Goal: Task Accomplishment & Management: Use online tool/utility

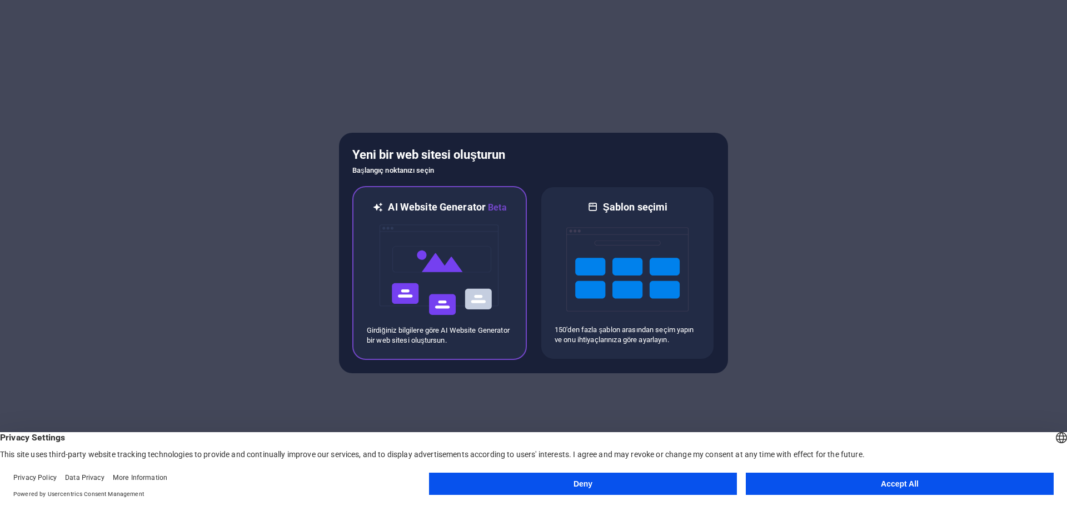
click at [458, 315] on img at bounding box center [440, 270] width 122 height 111
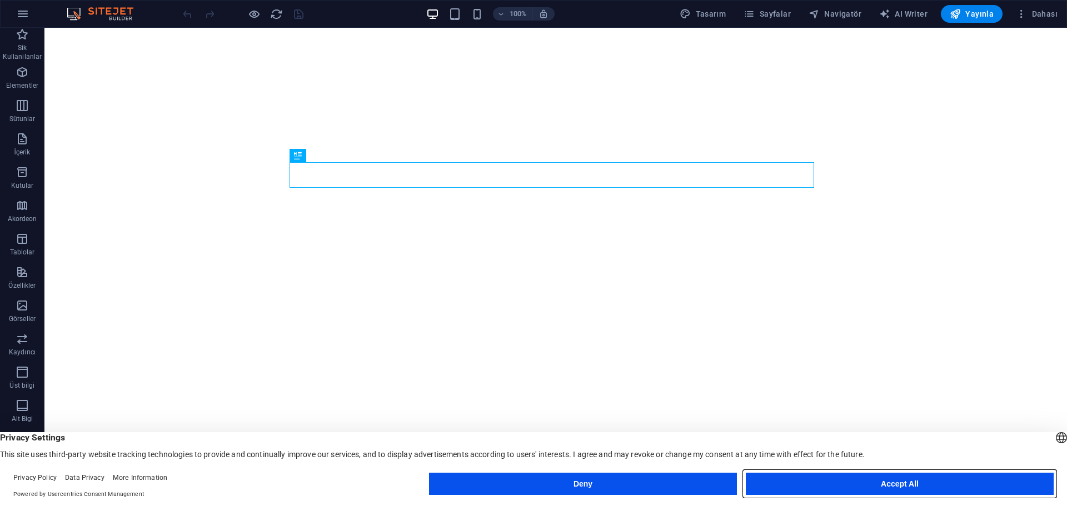
click at [822, 487] on button "Accept All" at bounding box center [900, 484] width 308 height 22
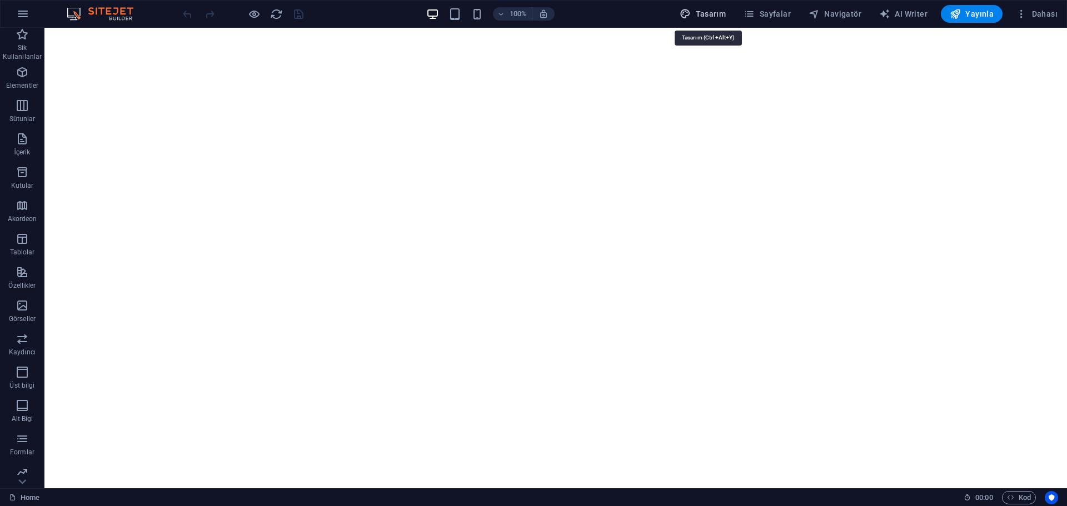
click at [715, 11] on span "Tasarım" at bounding box center [703, 13] width 46 height 11
select select "px"
select select "200"
select select "px"
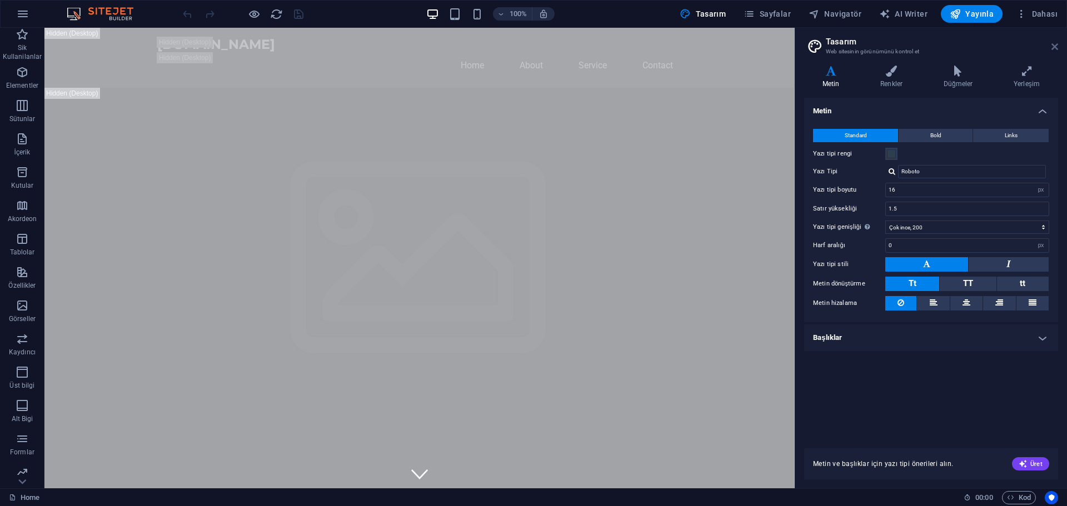
click at [1055, 46] on icon at bounding box center [1055, 46] width 7 height 9
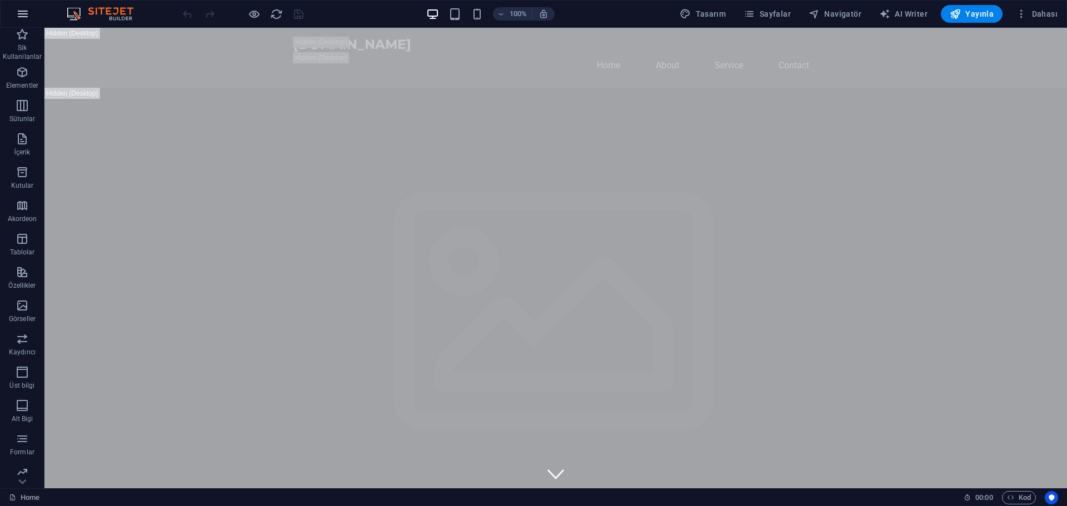
click at [31, 15] on button "button" at bounding box center [22, 14] width 27 height 27
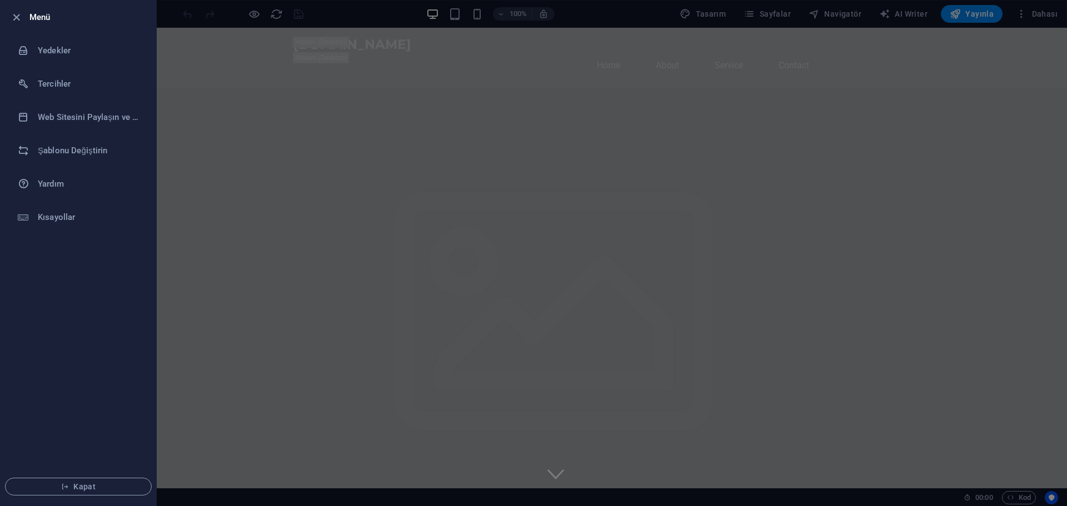
click at [179, 22] on div at bounding box center [533, 253] width 1067 height 506
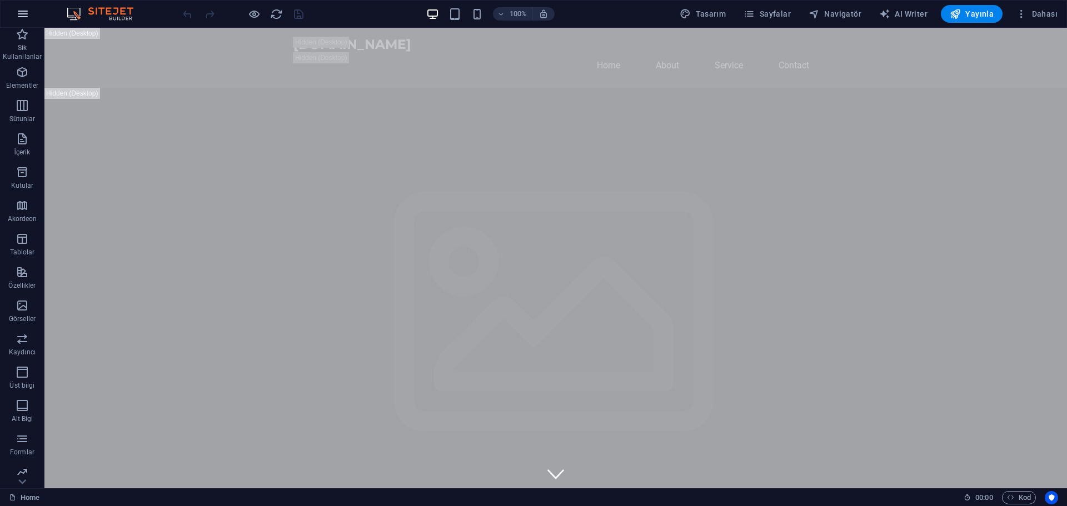
click at [22, 17] on icon "button" at bounding box center [22, 13] width 13 height 13
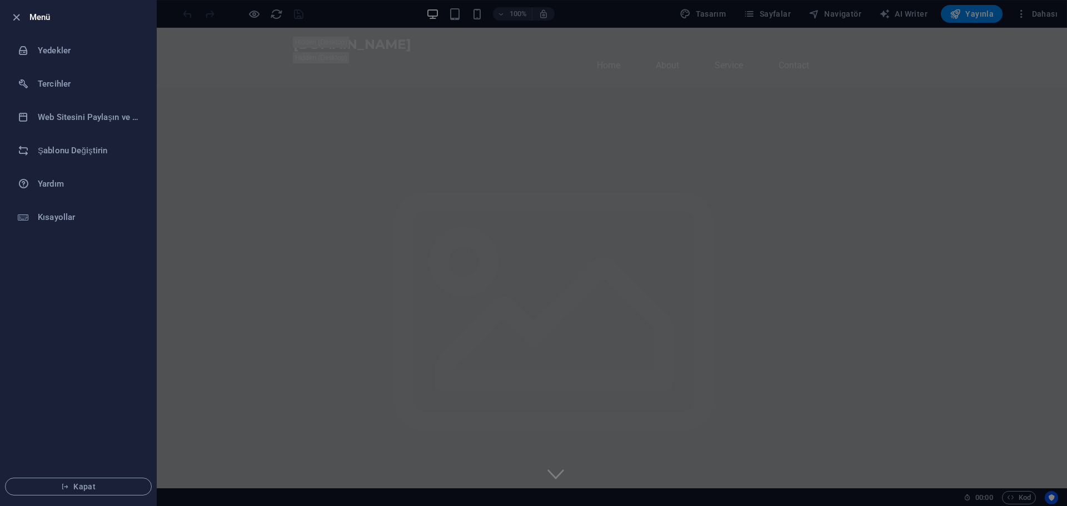
click at [310, 108] on div at bounding box center [533, 253] width 1067 height 506
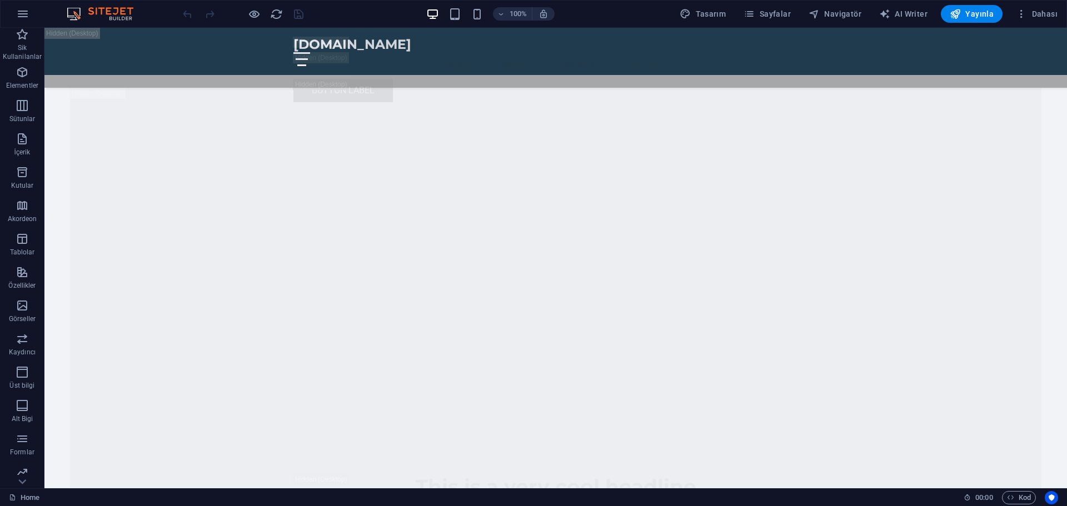
scroll to position [2224, 0]
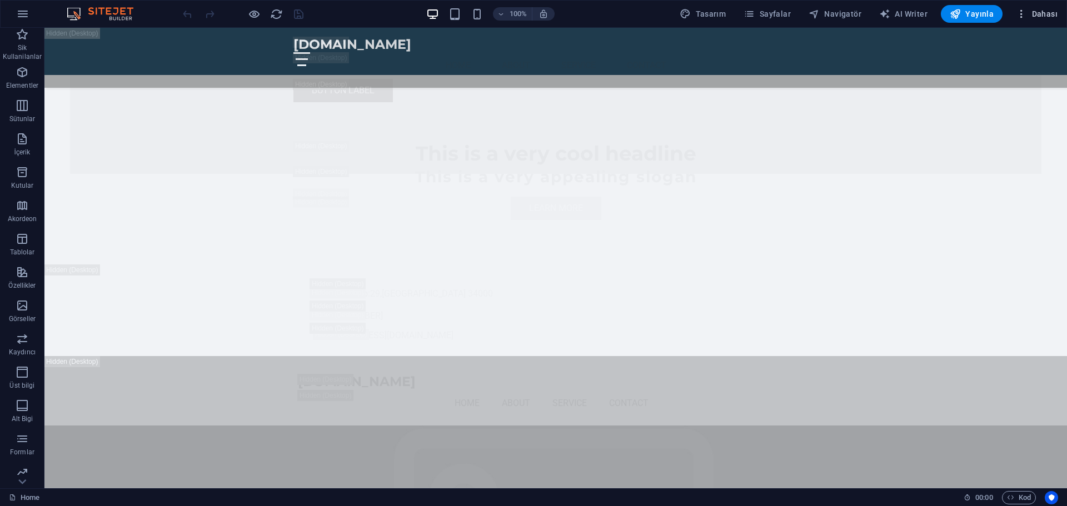
click at [1033, 13] on span "Dahası" at bounding box center [1037, 13] width 42 height 11
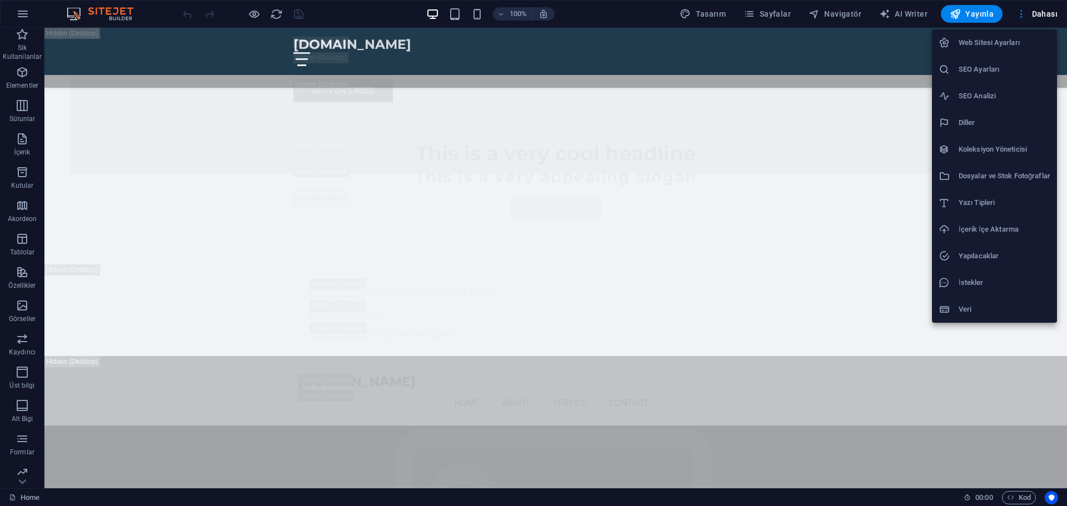
click at [1030, 12] on div at bounding box center [533, 253] width 1067 height 506
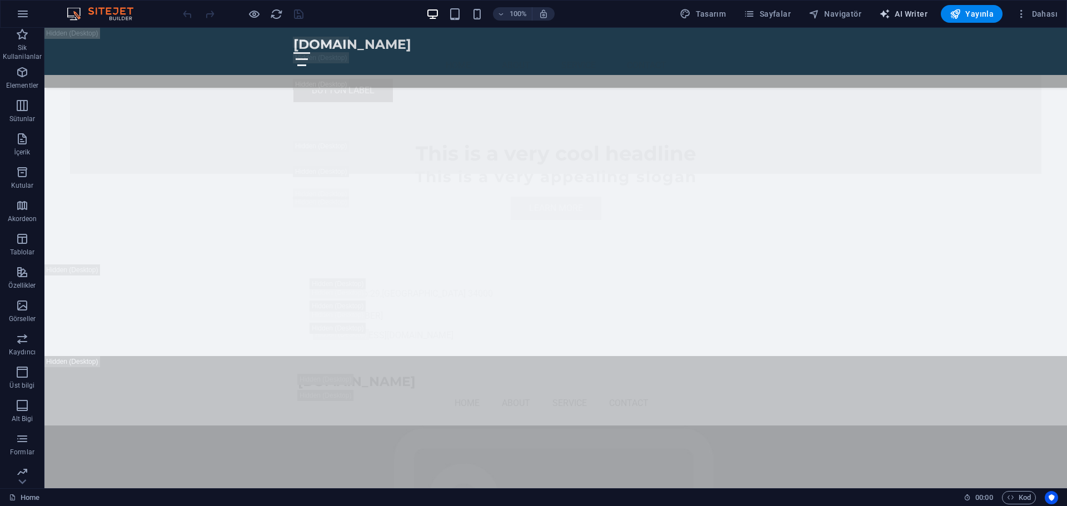
drag, startPoint x: 901, startPoint y: 10, endPoint x: 702, endPoint y: 161, distance: 249.6
click at [901, 10] on span "AI Writer" at bounding box center [903, 13] width 48 height 11
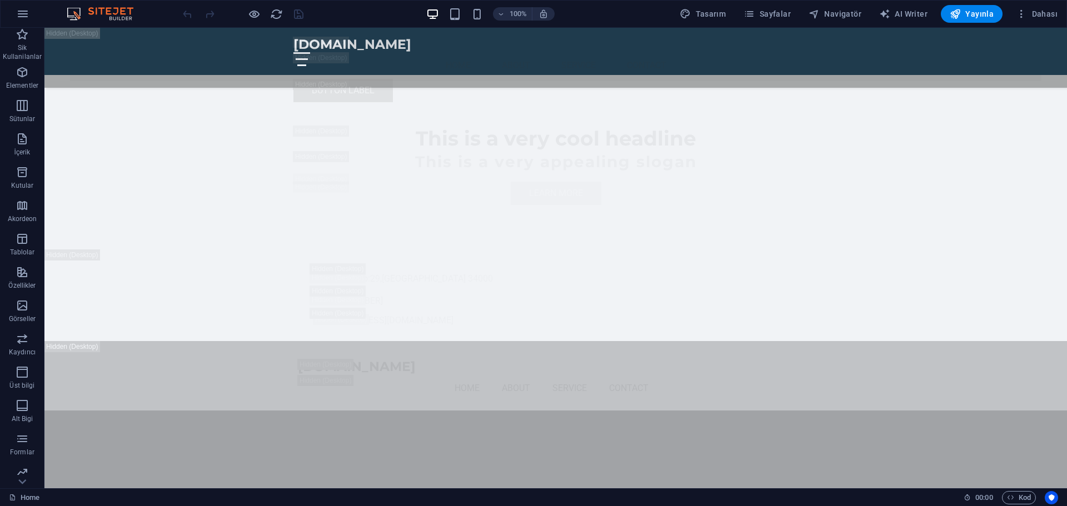
select select "English"
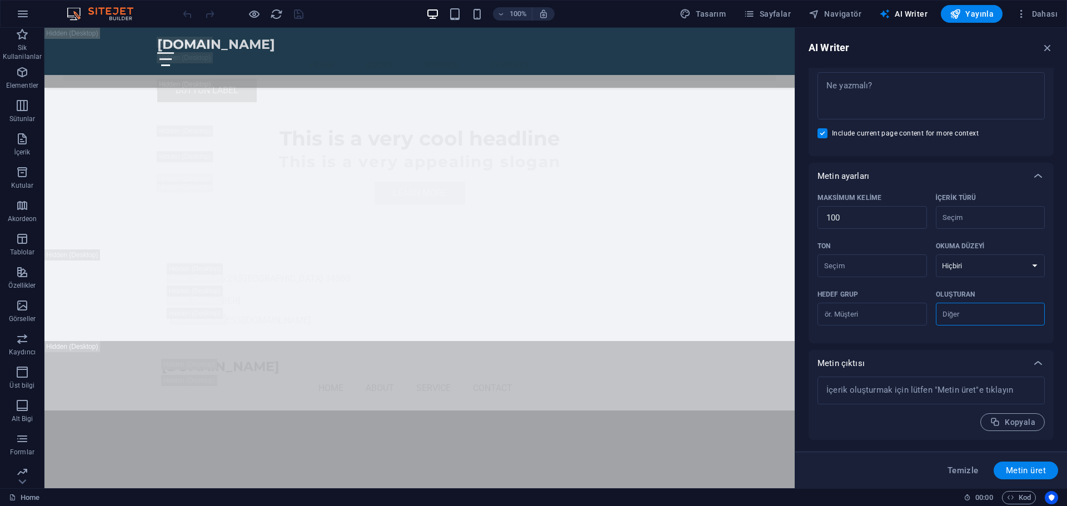
scroll to position [0, 0]
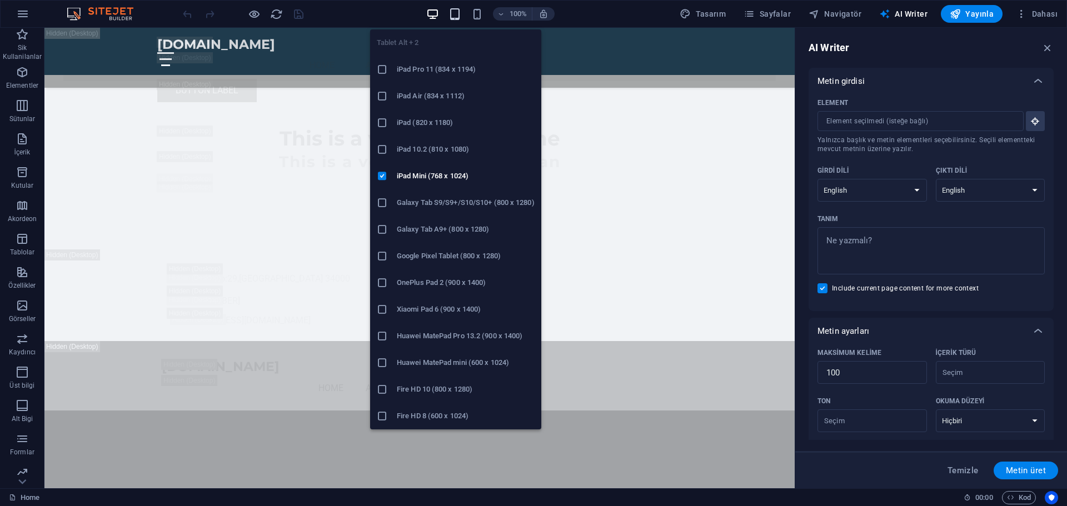
click at [459, 16] on icon "button" at bounding box center [455, 14] width 13 height 13
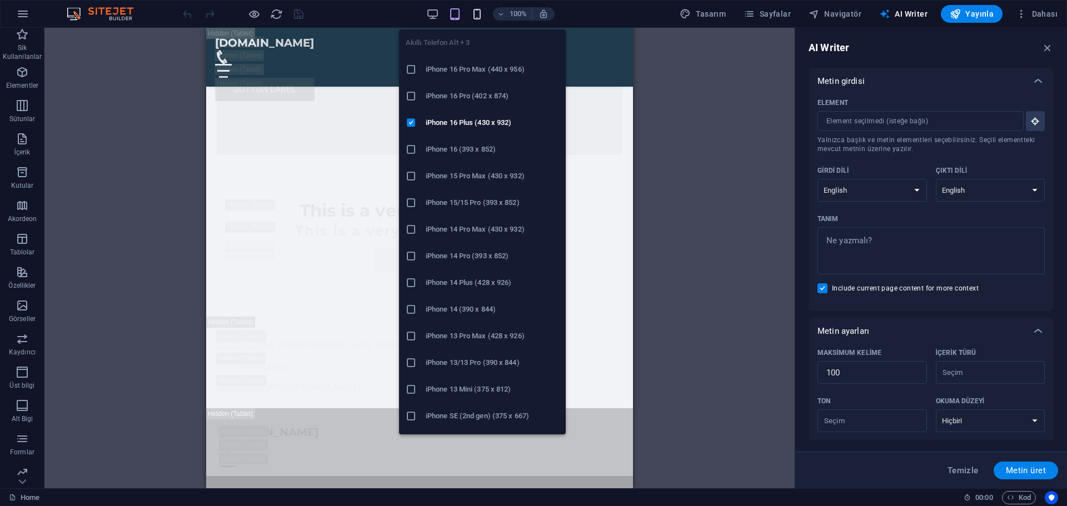
click at [484, 14] on icon "button" at bounding box center [477, 14] width 13 height 13
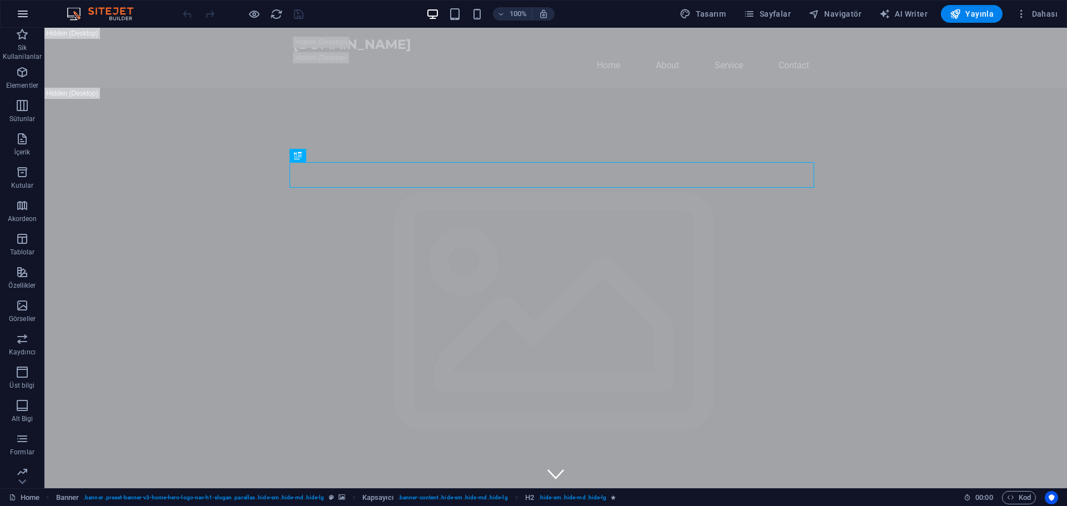
click at [22, 13] on icon "button" at bounding box center [22, 13] width 13 height 13
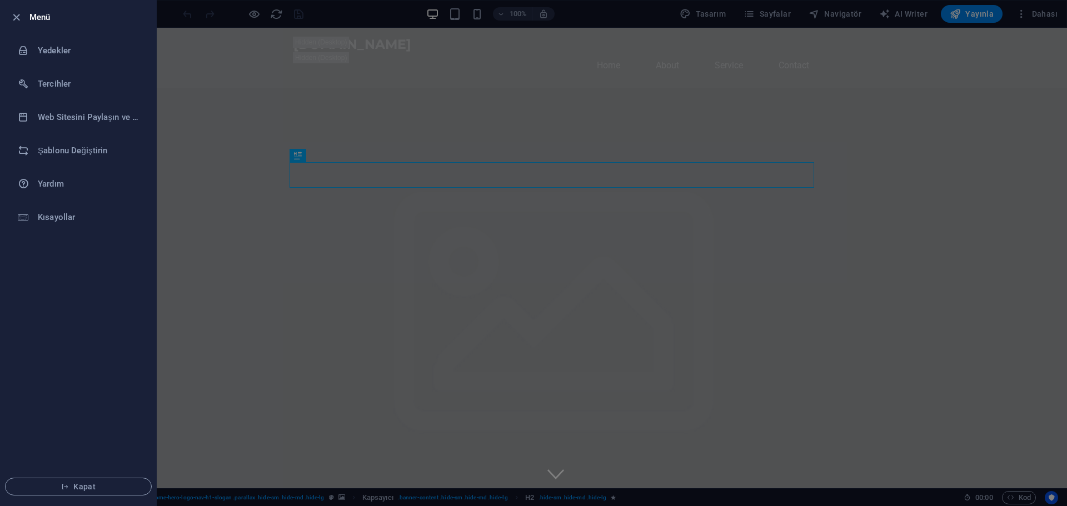
click at [22, 13] on icon "button" at bounding box center [16, 17] width 13 height 13
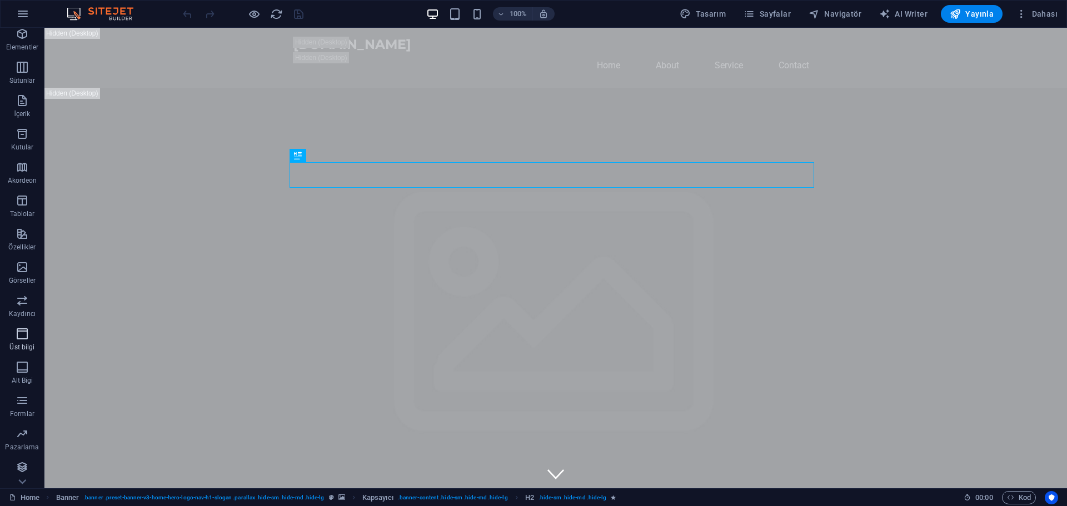
scroll to position [39, 0]
click at [1045, 11] on span "Dahası" at bounding box center [1037, 13] width 42 height 11
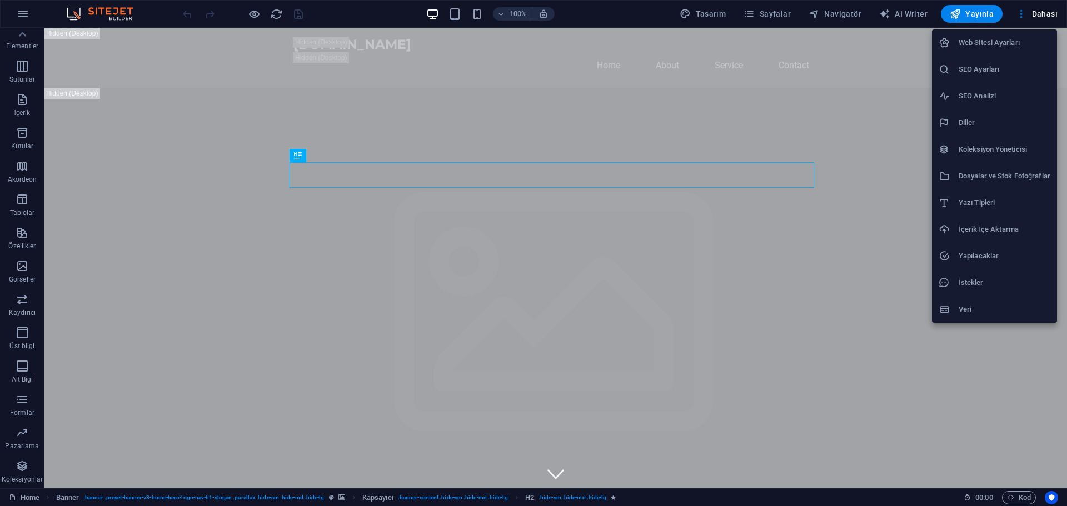
click at [1025, 42] on h6 "Web Sitesi Ayarları" at bounding box center [1005, 42] width 92 height 13
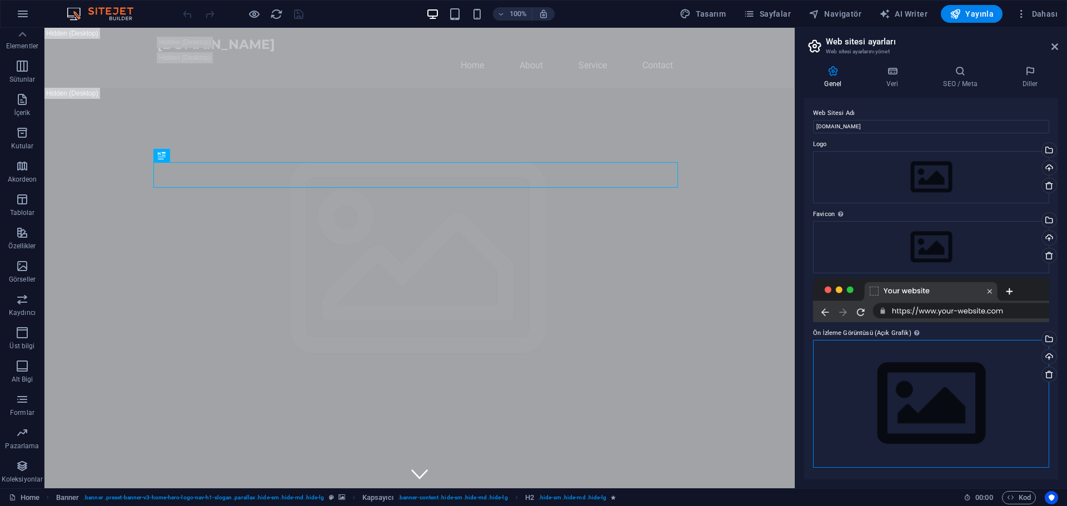
click at [962, 369] on div "Dosyaları buraya sürükleyin, dosyaları seçmek için tıklayın veya Dosyalardan ya…" at bounding box center [931, 403] width 236 height 127
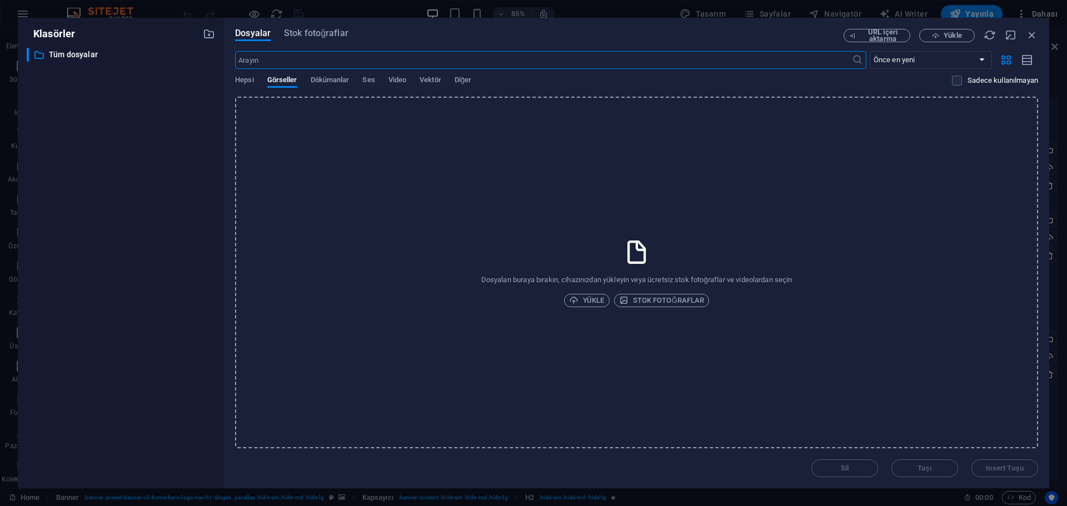
drag, startPoint x: 1028, startPoint y: 29, endPoint x: 1045, endPoint y: 11, distance: 24.8
click at [1030, 29] on icon "button" at bounding box center [1032, 35] width 12 height 12
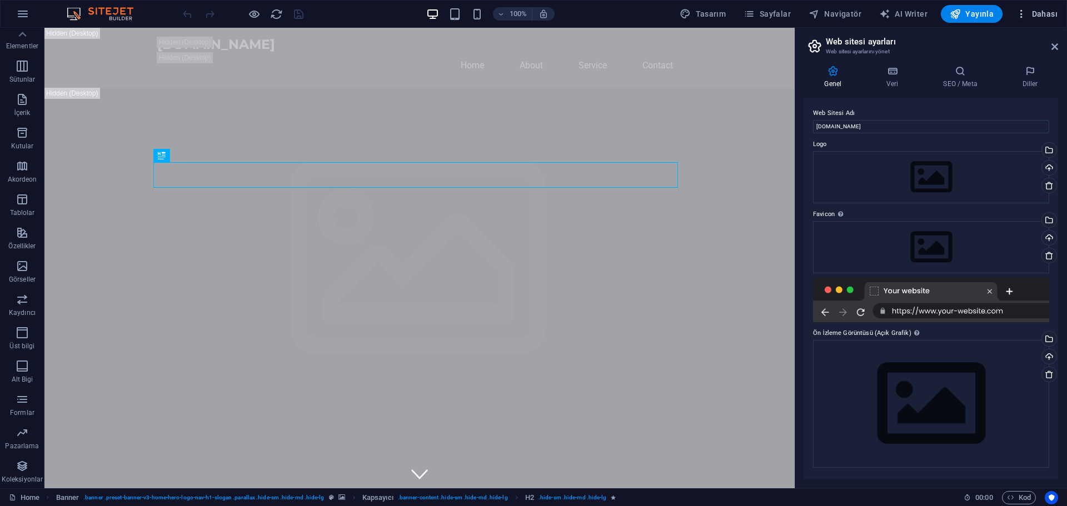
click at [1044, 16] on span "Dahası" at bounding box center [1037, 13] width 42 height 11
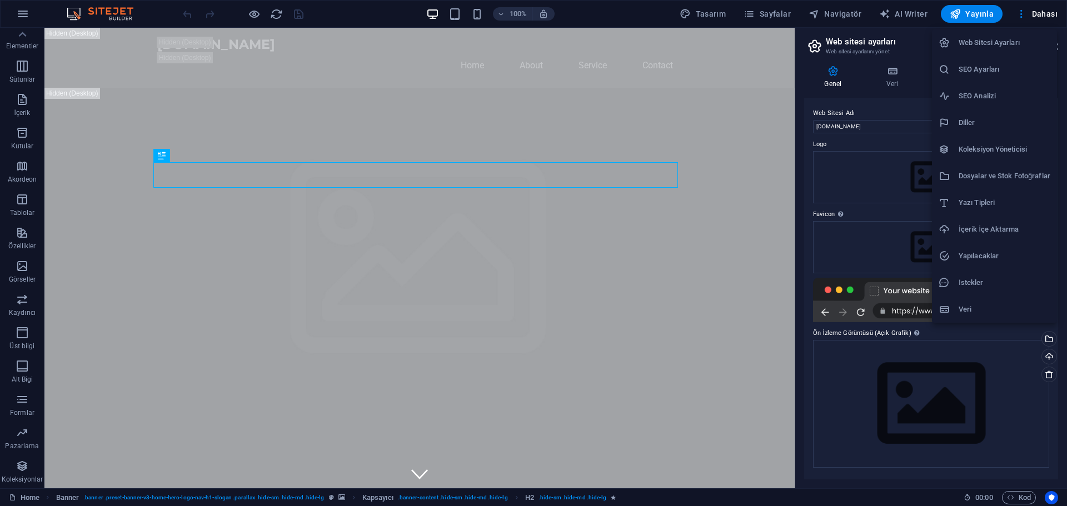
click at [1003, 73] on h6 "SEO Ayarları" at bounding box center [1005, 69] width 92 height 13
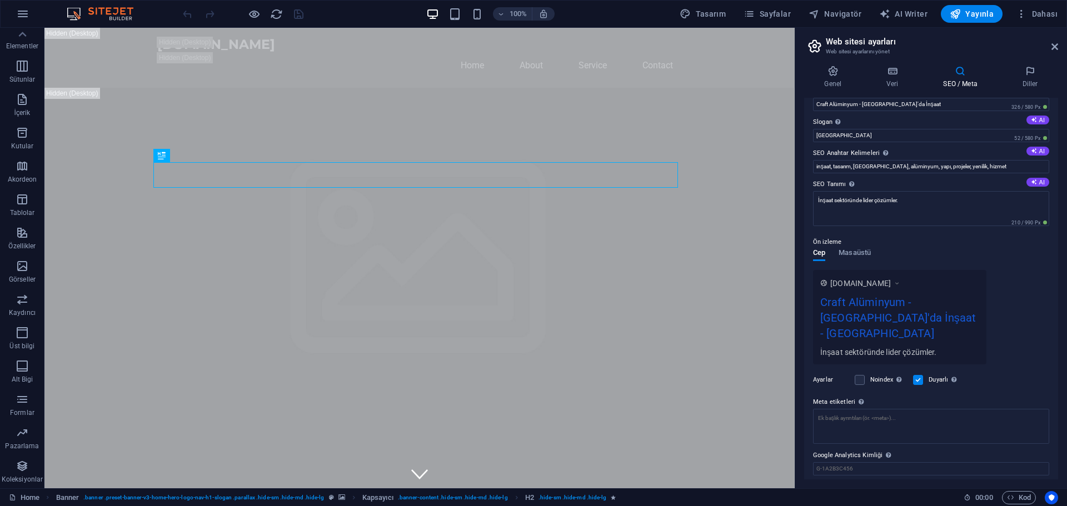
scroll to position [43, 0]
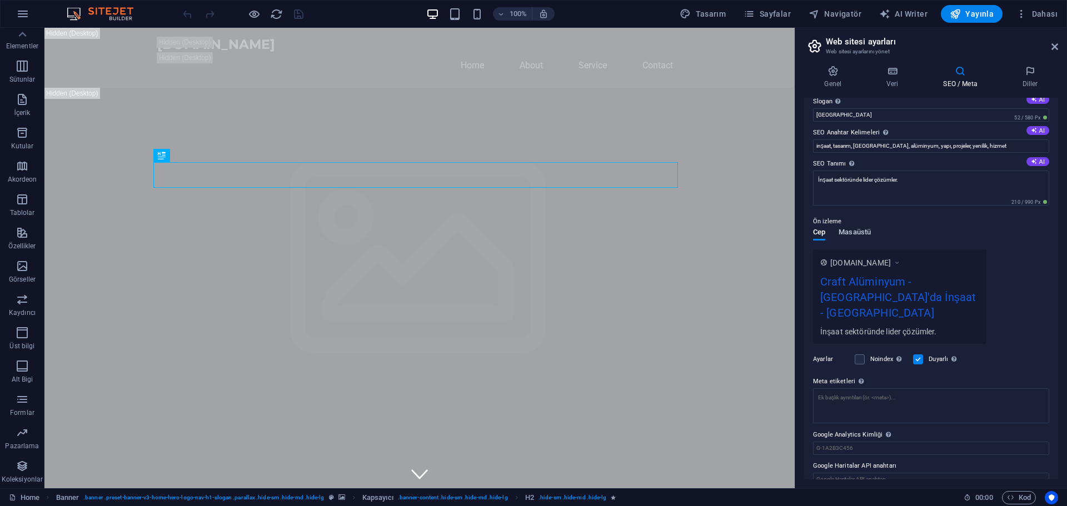
click at [859, 232] on span "Masaüstü" at bounding box center [855, 234] width 32 height 16
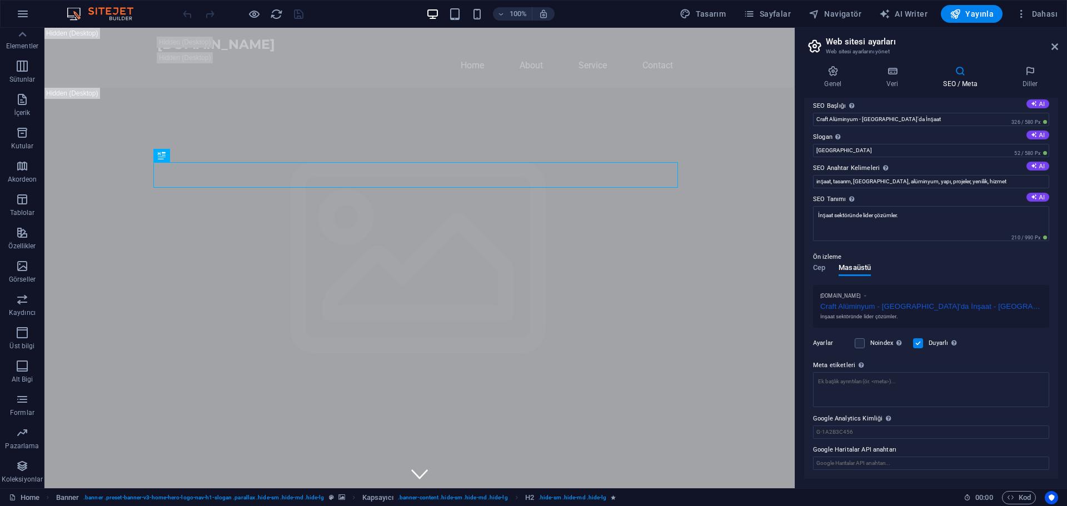
click at [818, 263] on p "Ön izleme" at bounding box center [827, 257] width 28 height 13
click at [819, 264] on span "Cep" at bounding box center [819, 269] width 12 height 16
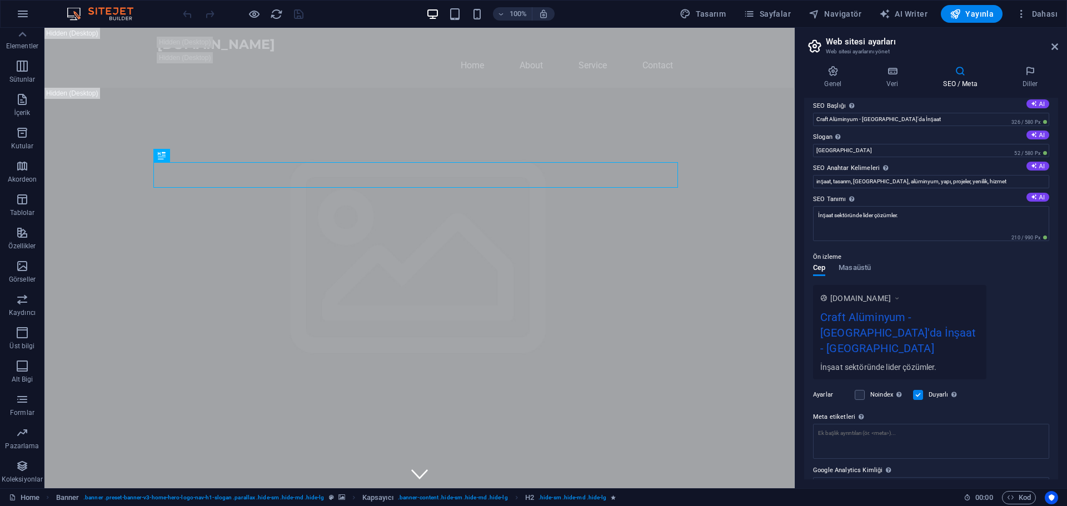
scroll to position [43, 0]
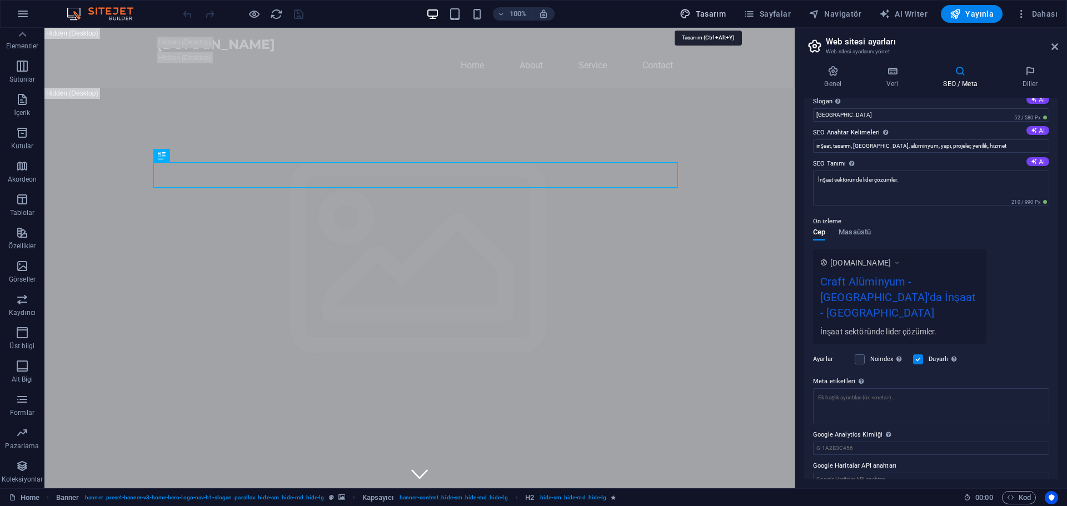
click at [691, 13] on icon "button" at bounding box center [685, 13] width 11 height 11
select select "px"
select select "200"
select select "px"
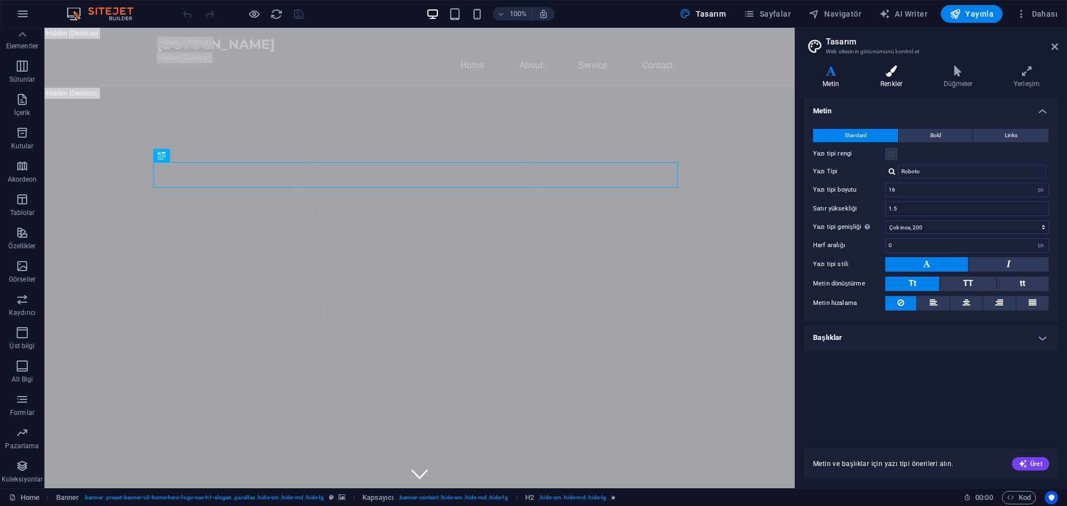
click at [889, 72] on icon at bounding box center [891, 71] width 59 height 11
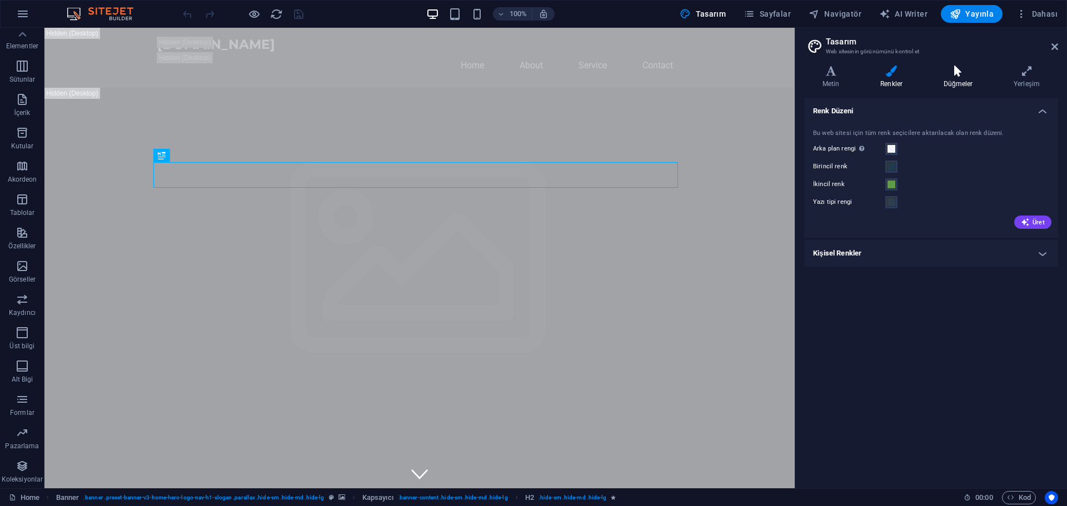
click at [961, 73] on icon at bounding box center [959, 71] width 66 height 11
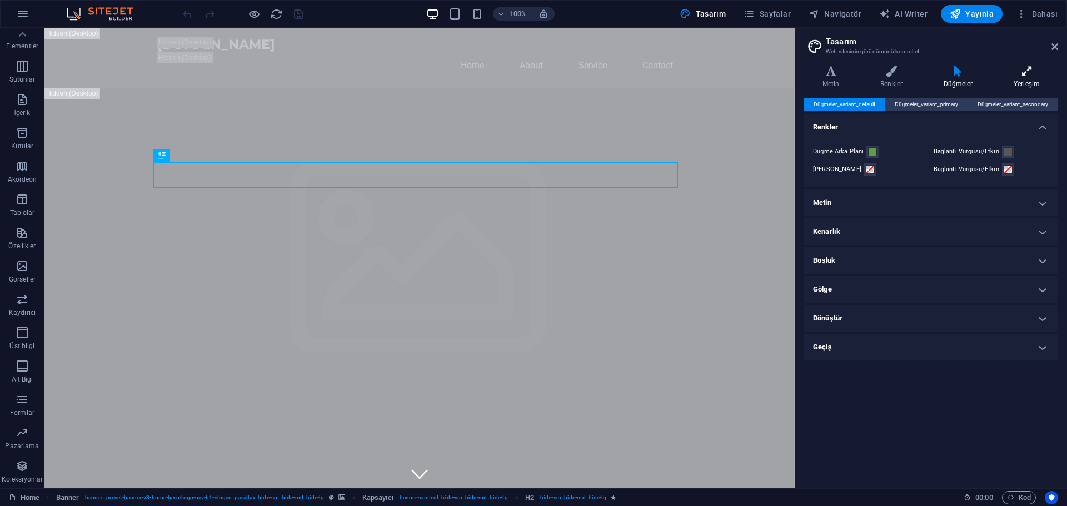
click at [1025, 79] on h4 "Yerleşim" at bounding box center [1027, 77] width 63 height 23
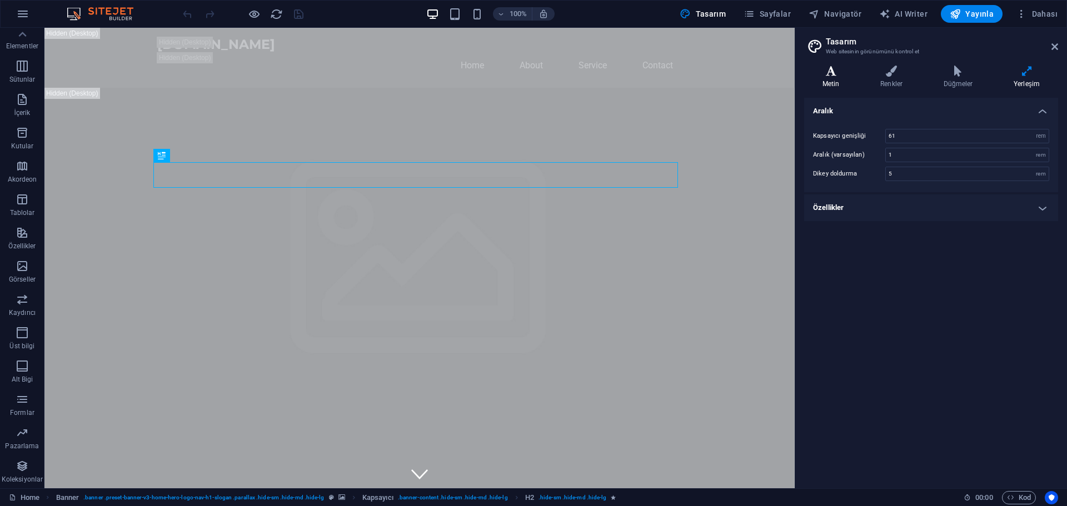
click at [832, 67] on icon at bounding box center [830, 71] width 53 height 11
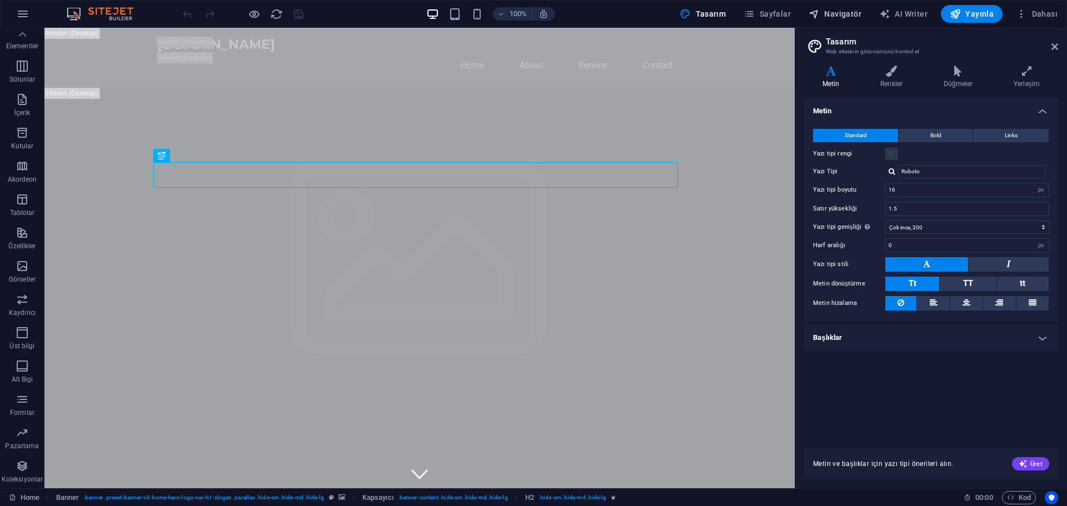
click at [848, 12] on span "Navigatör" at bounding box center [835, 13] width 53 height 11
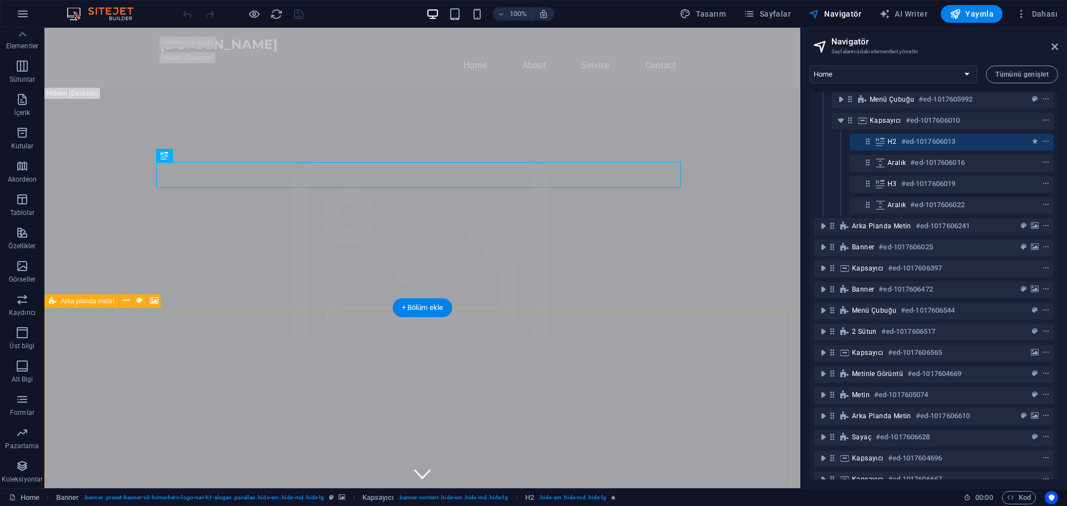
scroll to position [56, 0]
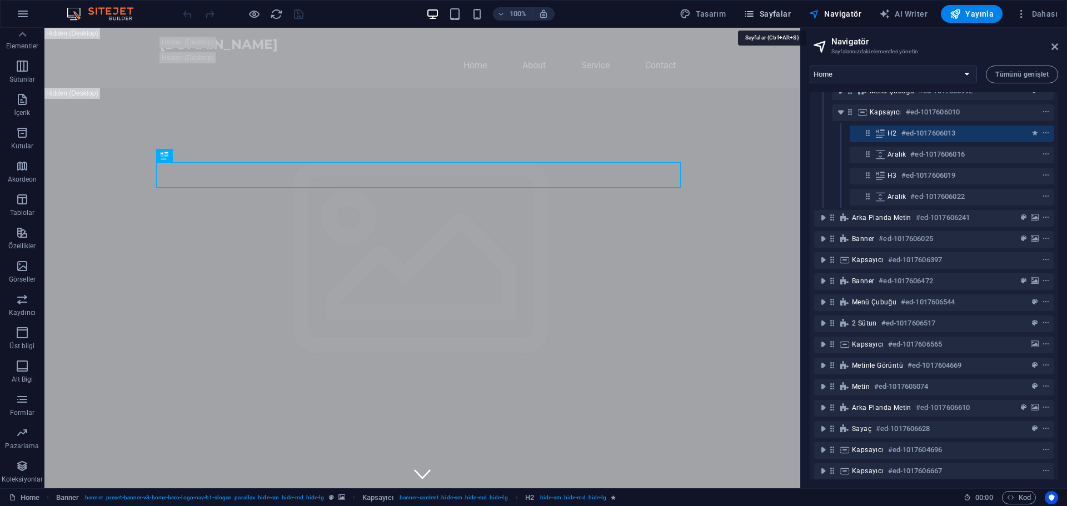
click at [769, 18] on span "Sayfalar" at bounding box center [767, 13] width 47 height 11
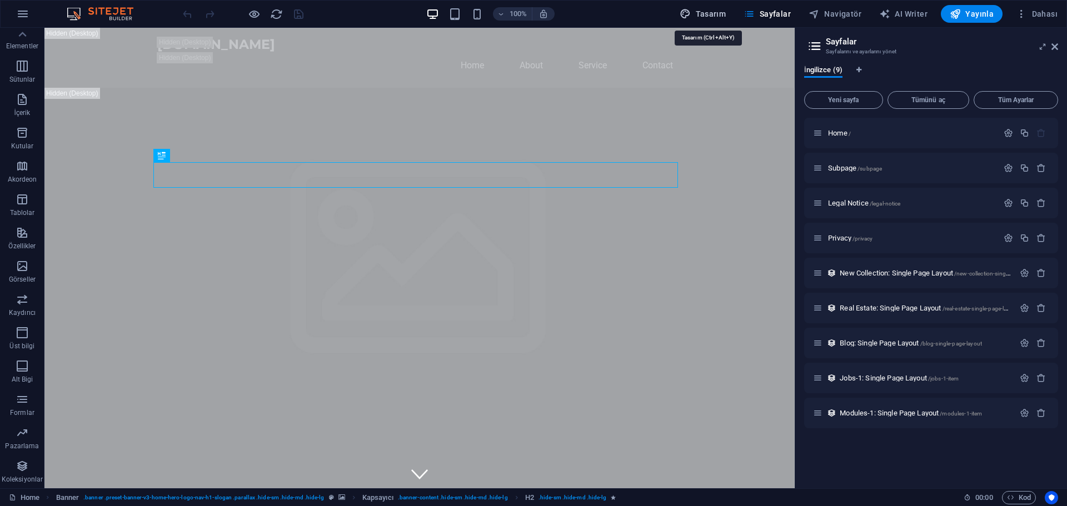
click at [716, 11] on span "Tasarım" at bounding box center [703, 13] width 46 height 11
select select "px"
select select "200"
select select "px"
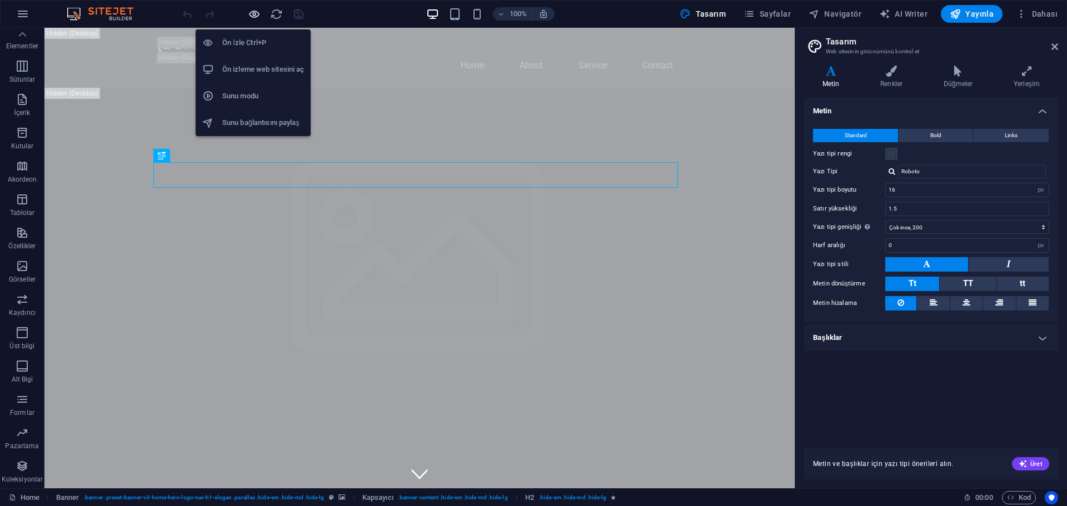
click at [256, 15] on icon "button" at bounding box center [254, 14] width 13 height 13
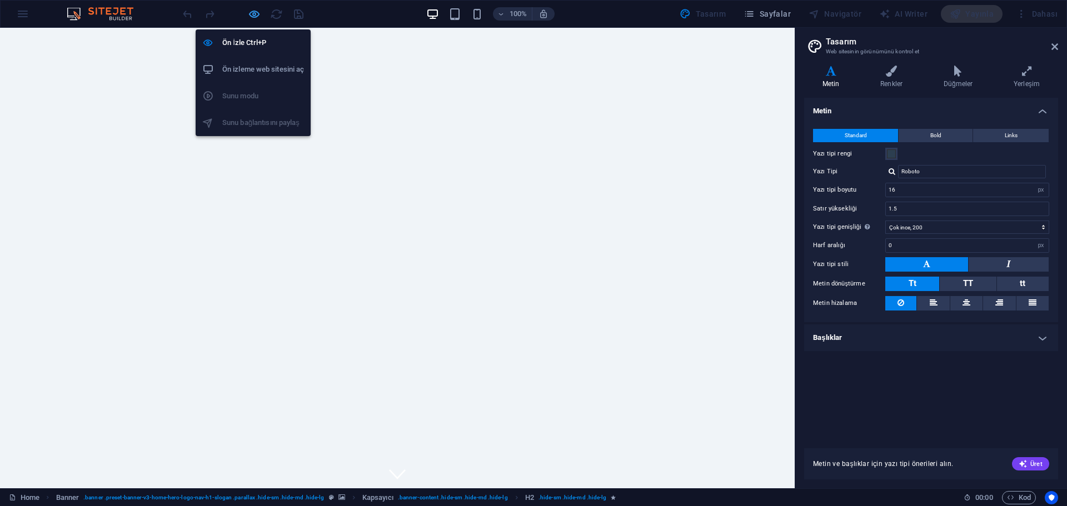
click at [256, 15] on icon "button" at bounding box center [254, 14] width 13 height 13
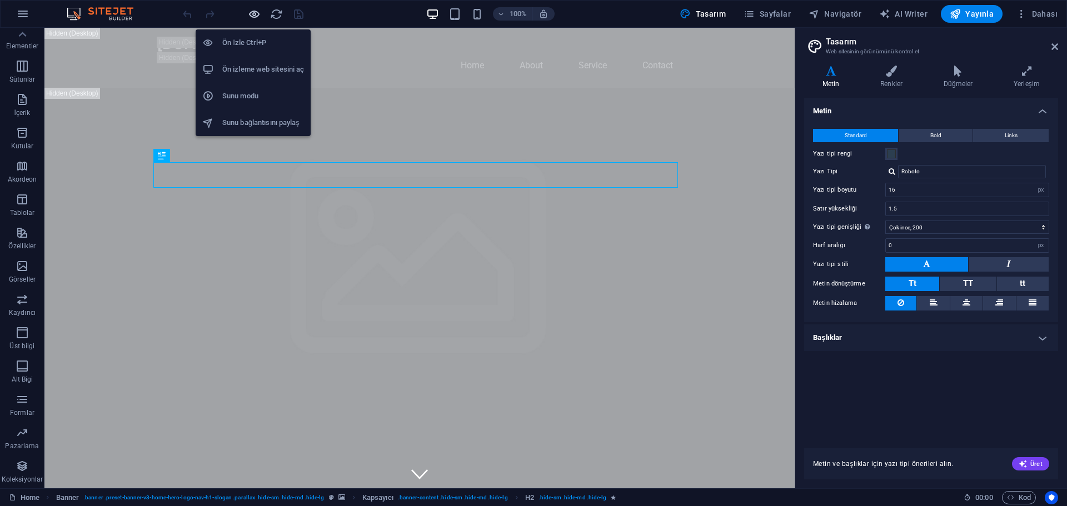
click at [256, 15] on icon "button" at bounding box center [254, 14] width 13 height 13
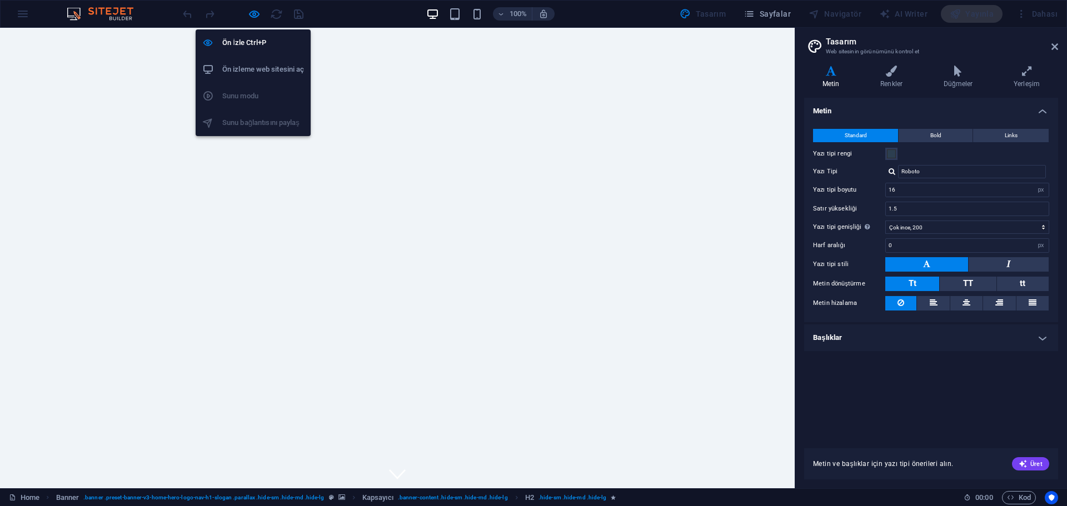
click at [265, 66] on h6 "Ön izleme web sitesini aç" at bounding box center [263, 69] width 82 height 13
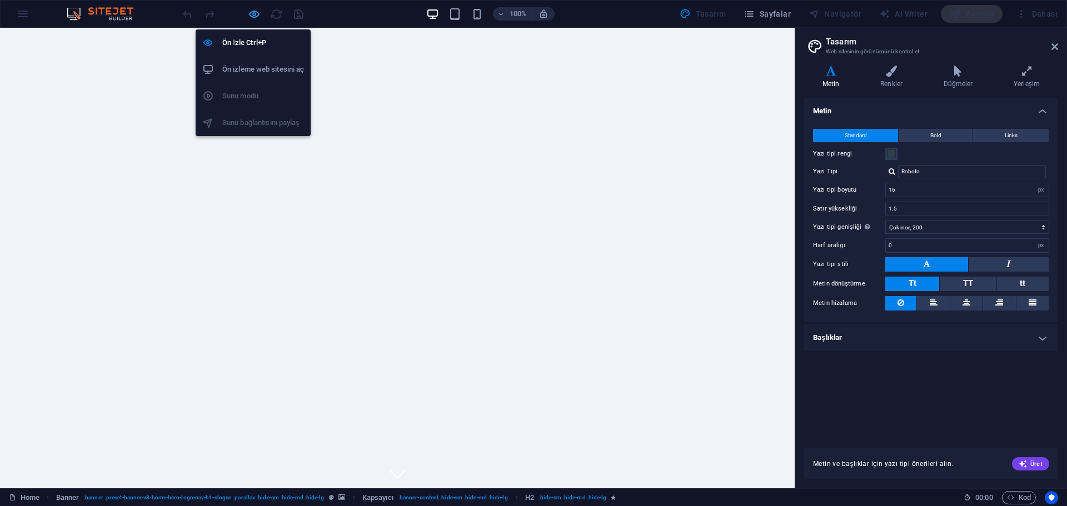
click at [249, 13] on icon "button" at bounding box center [254, 14] width 13 height 13
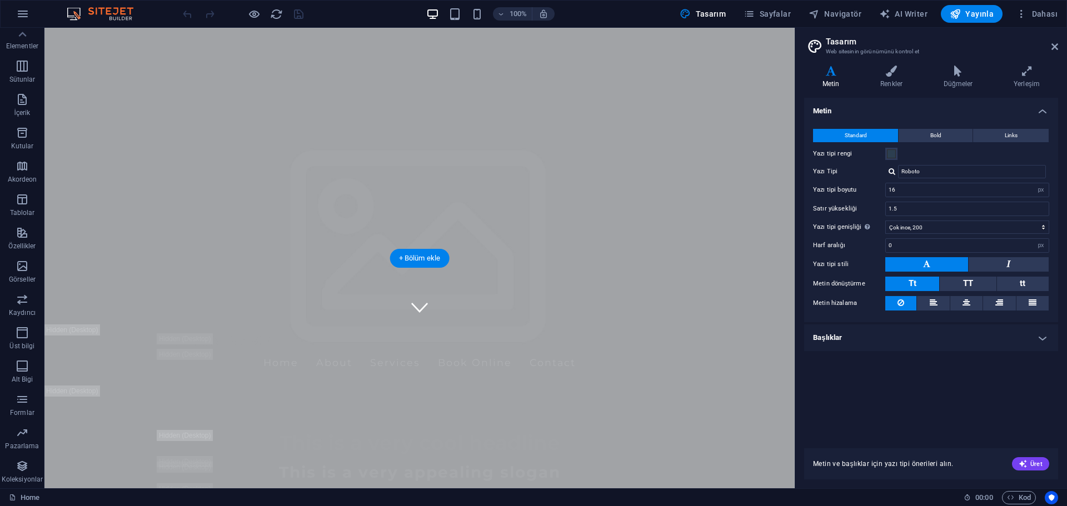
scroll to position [0, 0]
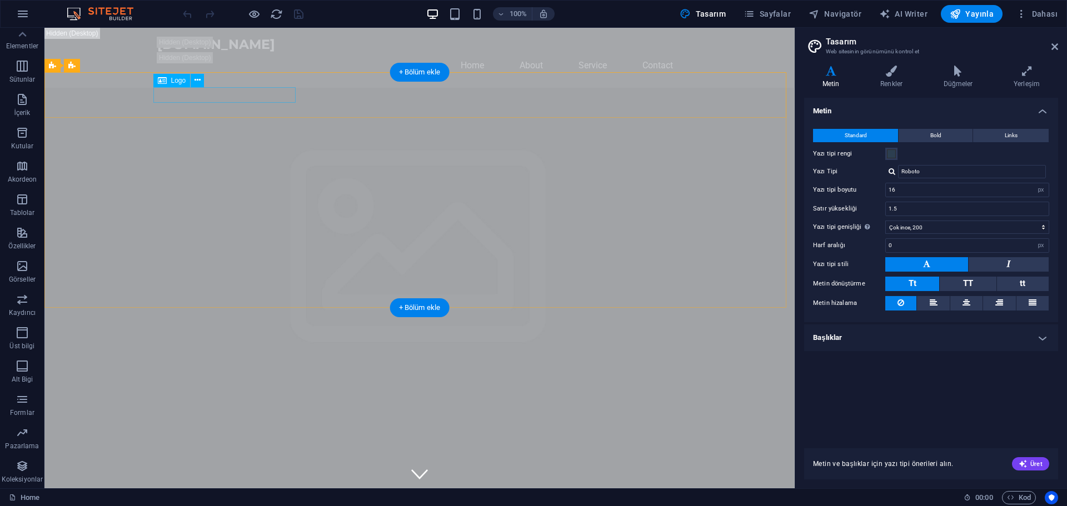
click at [291, 500] on div "[DOMAIN_NAME]" at bounding box center [419, 508] width 525 height 16
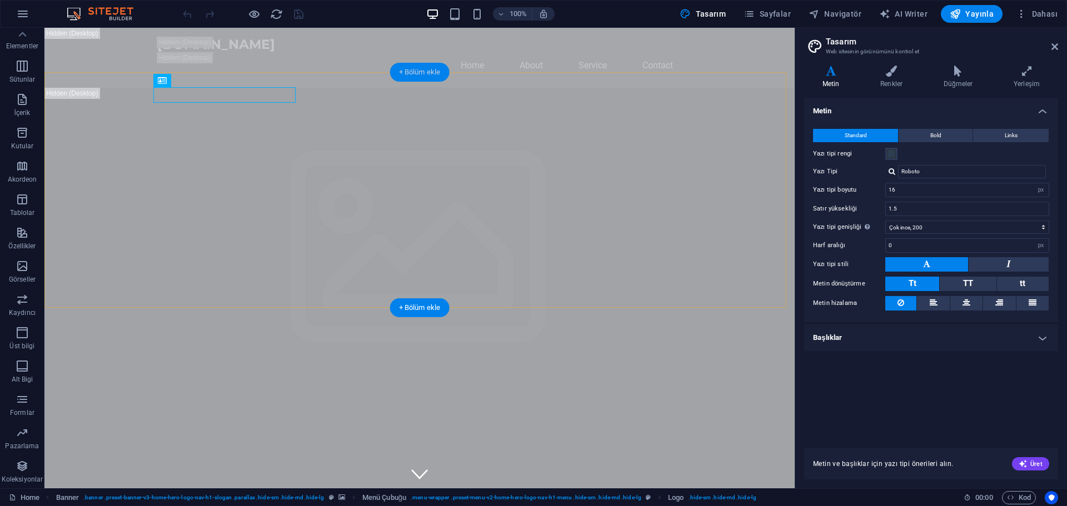
click at [415, 72] on div "+ Bölüm ekle" at bounding box center [419, 72] width 59 height 19
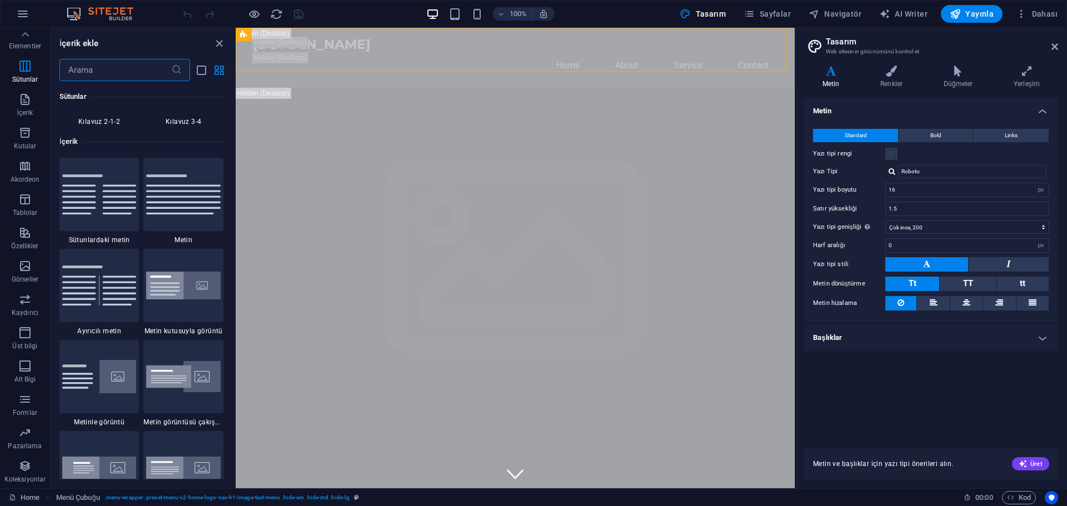
scroll to position [1889, 0]
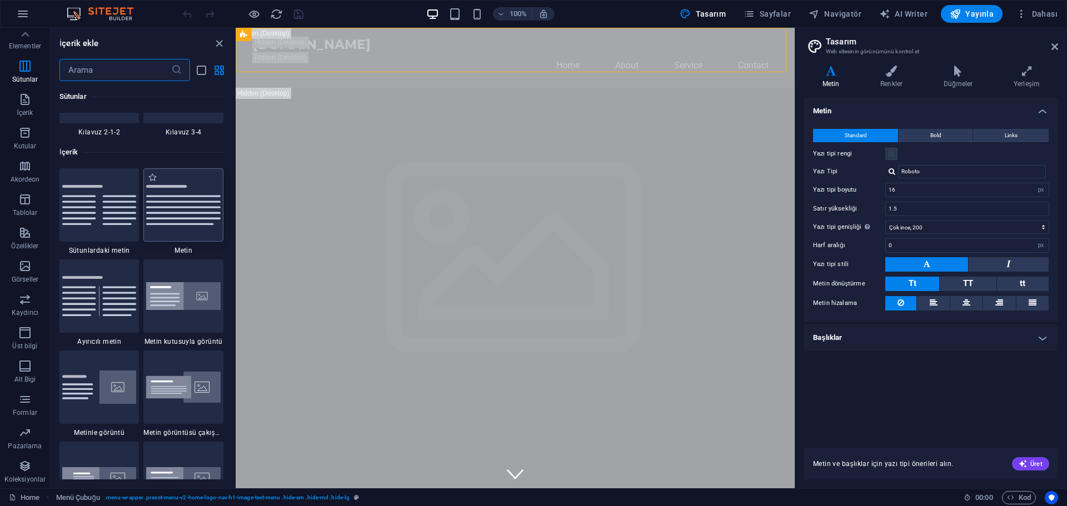
click at [169, 206] on img at bounding box center [183, 204] width 74 height 39
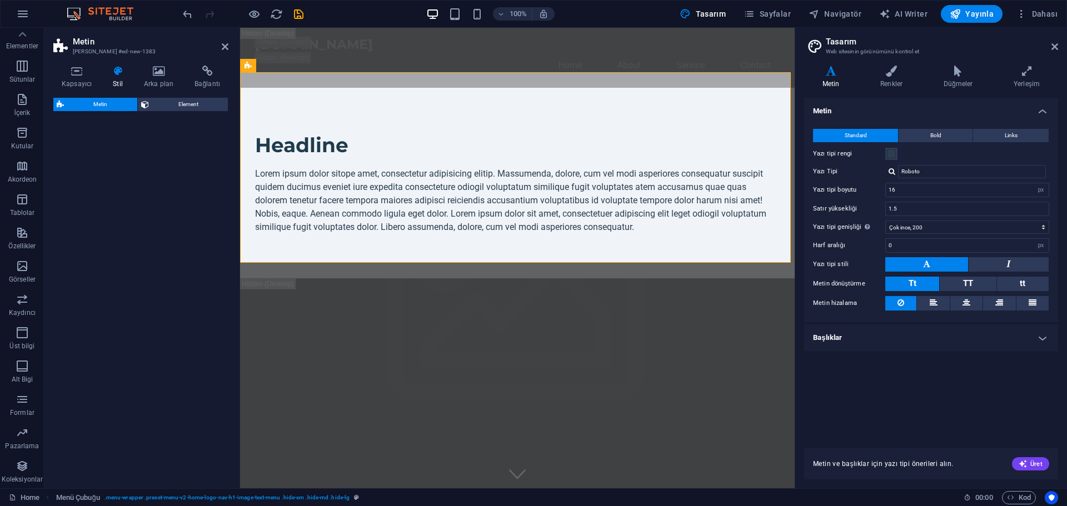
select select "preset-text-v2-default"
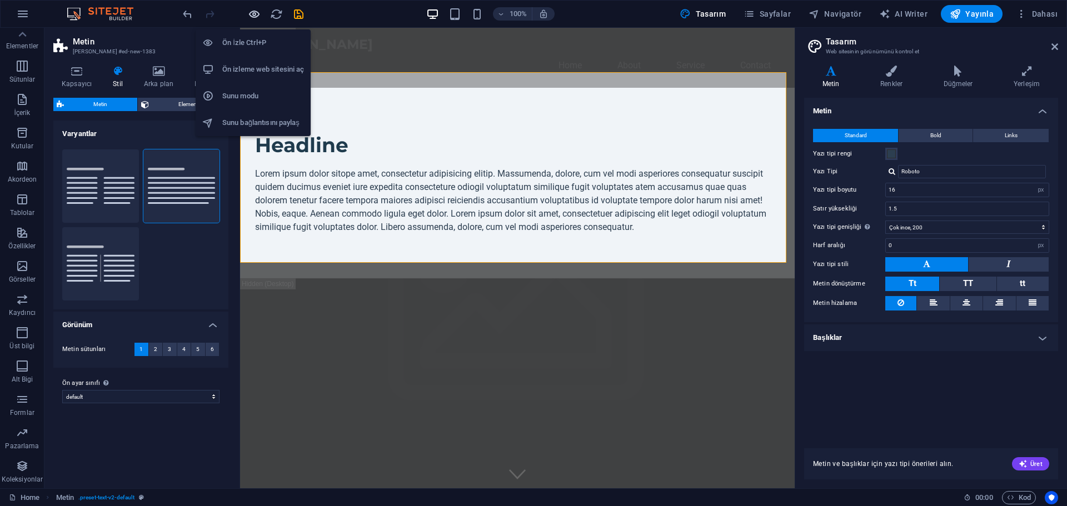
click at [254, 13] on icon "button" at bounding box center [254, 14] width 13 height 13
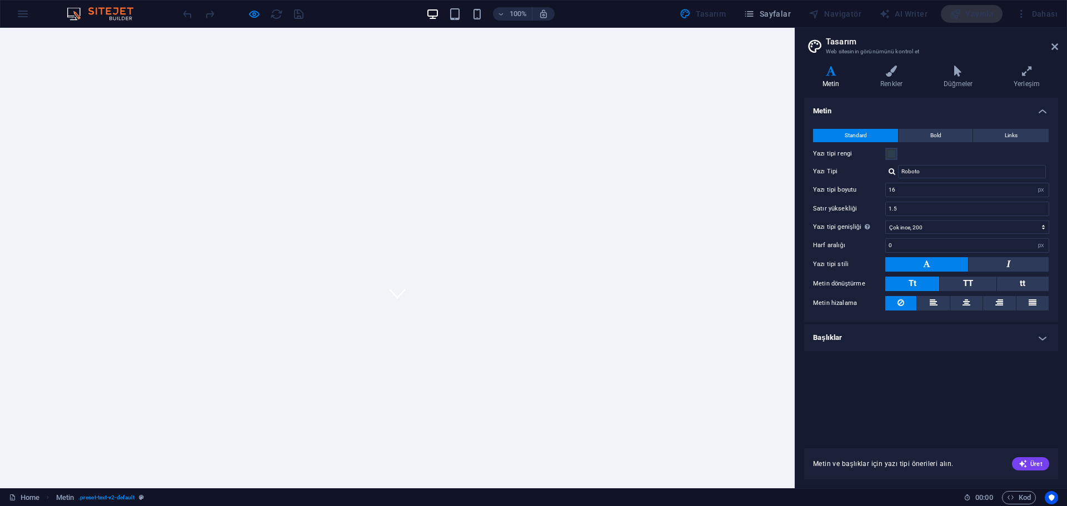
scroll to position [0, 0]
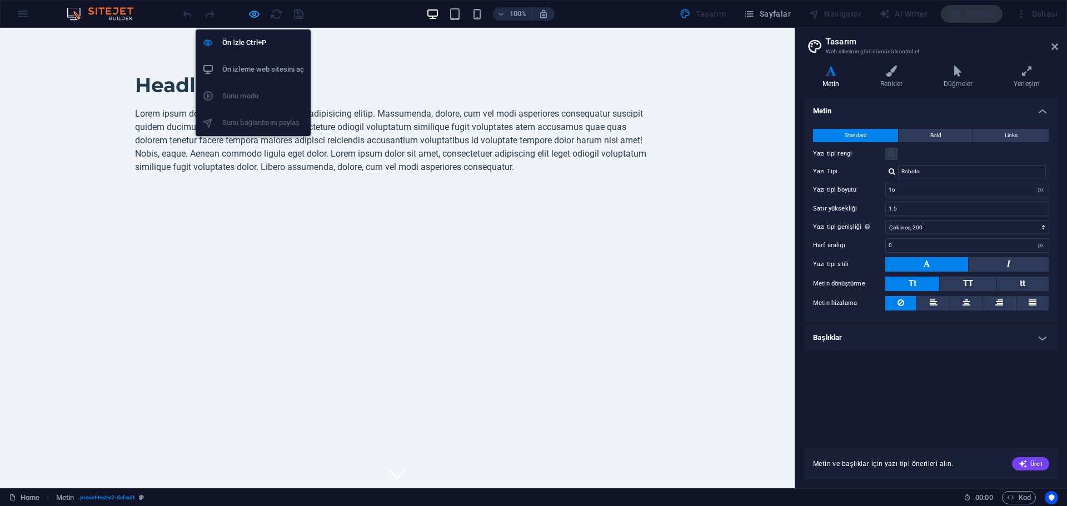
click at [253, 10] on icon "button" at bounding box center [254, 14] width 13 height 13
select select "preset-text-v2-default"
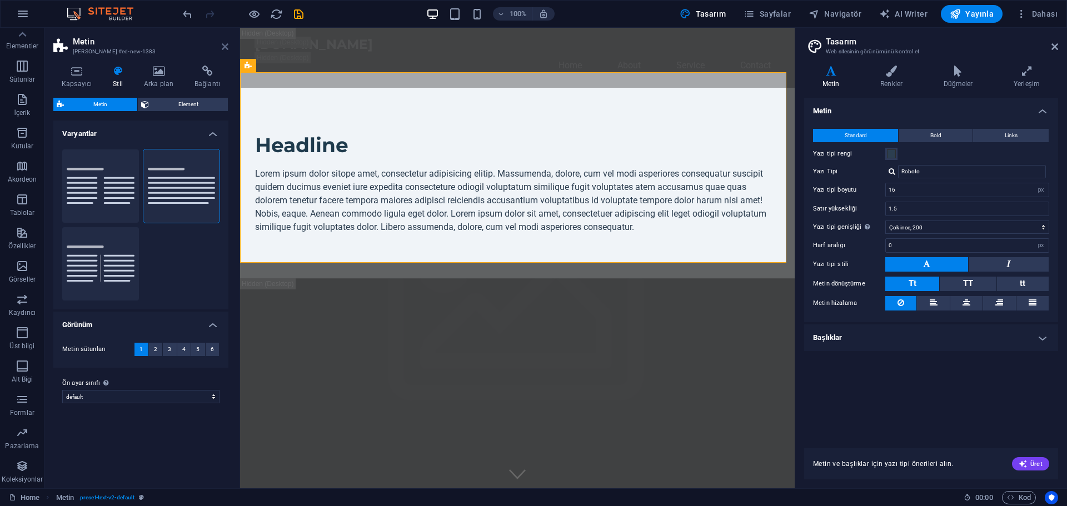
click at [226, 47] on icon at bounding box center [225, 46] width 7 height 9
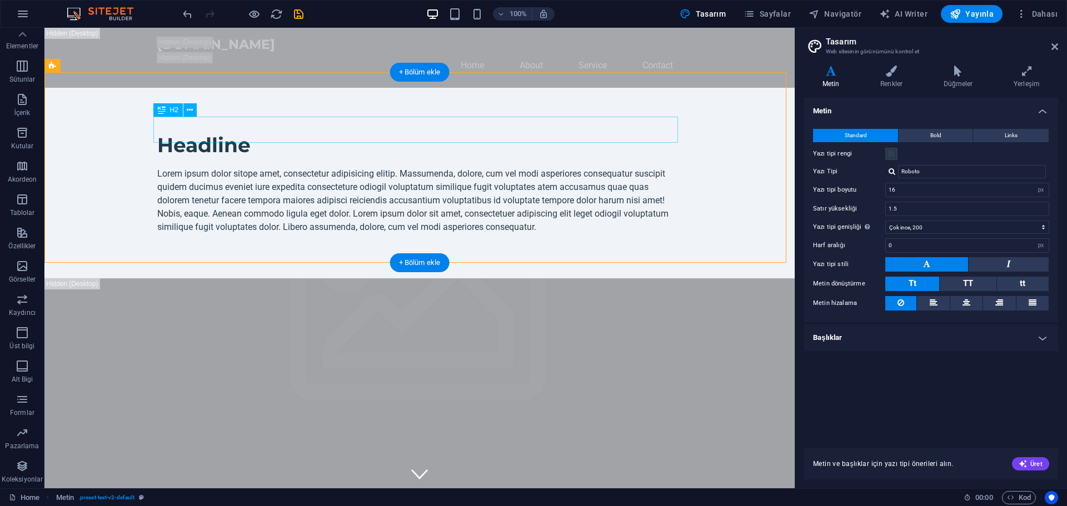
click at [460, 132] on div "Headline" at bounding box center [419, 145] width 525 height 26
click at [719, 97] on div "Headline Lorem ipsum dolor sitope amet, consectetur adipisicing elitip. Massume…" at bounding box center [419, 183] width 750 height 191
click at [86, 66] on icon at bounding box center [89, 66] width 6 height 12
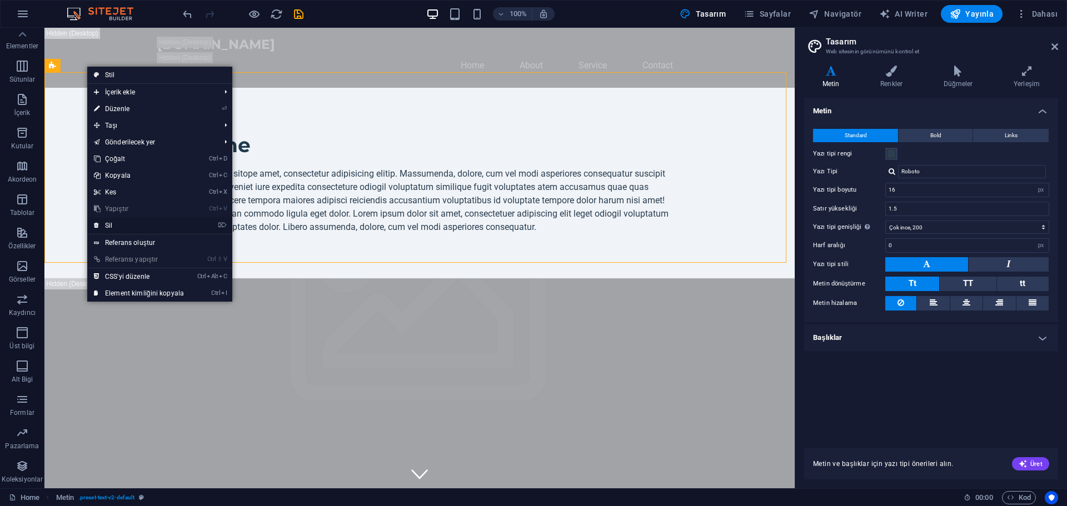
click at [120, 224] on link "⌦ Sil" at bounding box center [138, 225] width 103 height 17
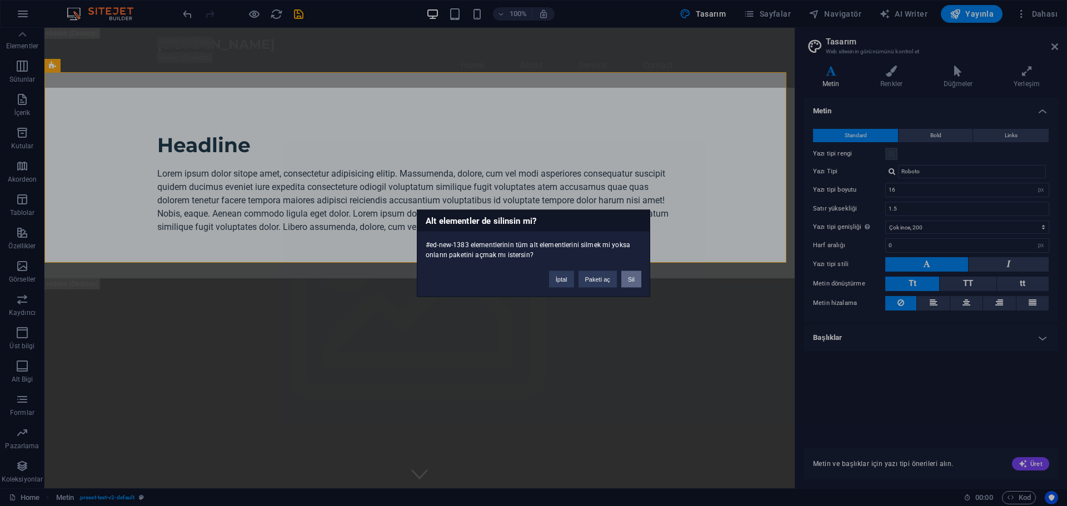
click at [630, 284] on button "Sil" at bounding box center [631, 279] width 20 height 17
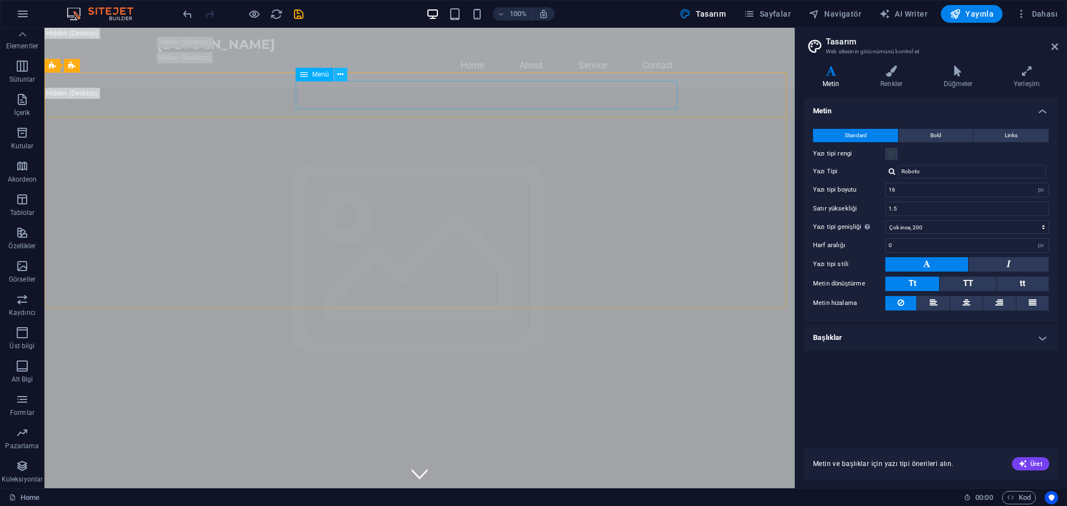
click at [343, 76] on icon at bounding box center [340, 75] width 6 height 12
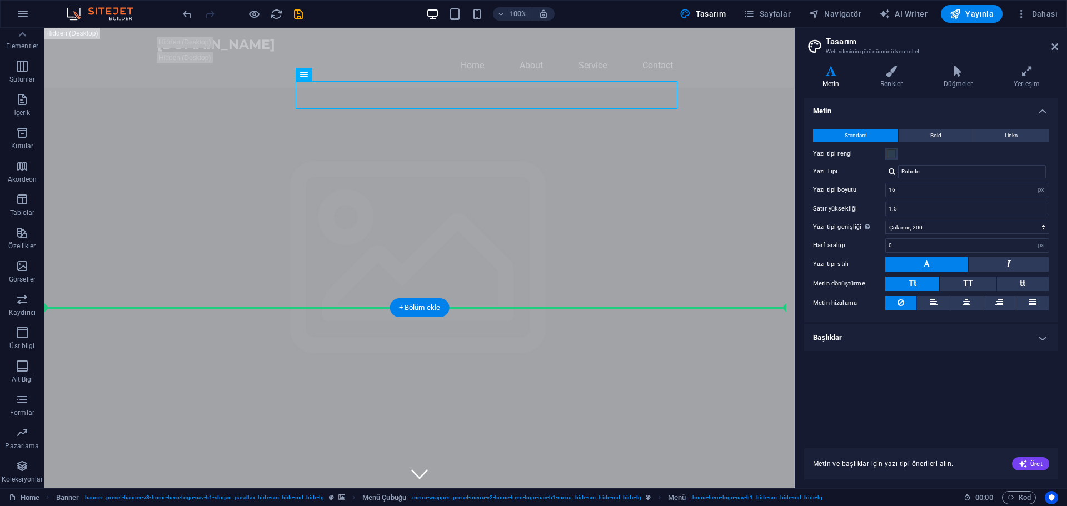
drag, startPoint x: 303, startPoint y: 155, endPoint x: 261, endPoint y: 337, distance: 187.2
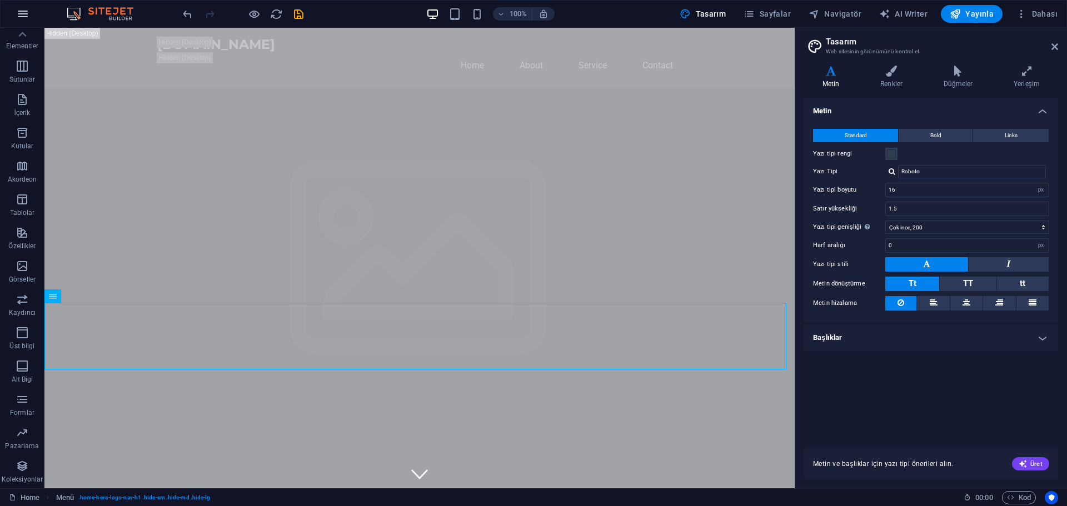
click at [23, 9] on icon "button" at bounding box center [22, 13] width 13 height 13
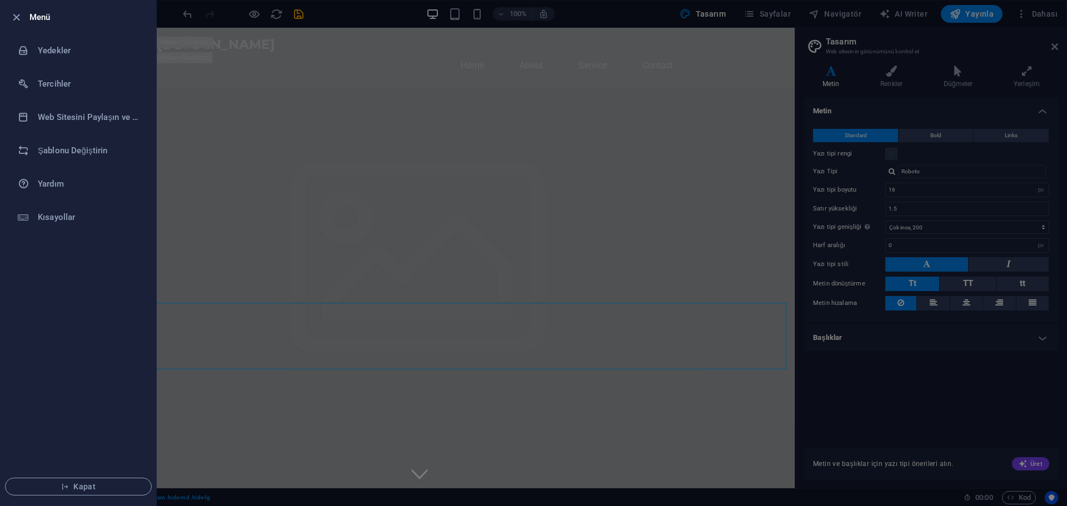
click at [230, 155] on div at bounding box center [533, 253] width 1067 height 506
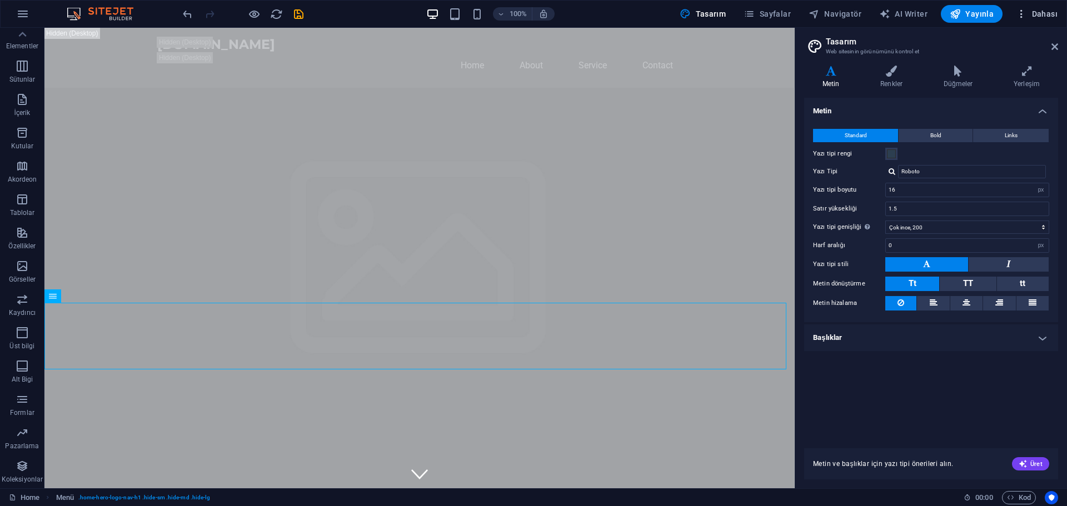
click at [1042, 13] on span "Dahası" at bounding box center [1037, 13] width 42 height 11
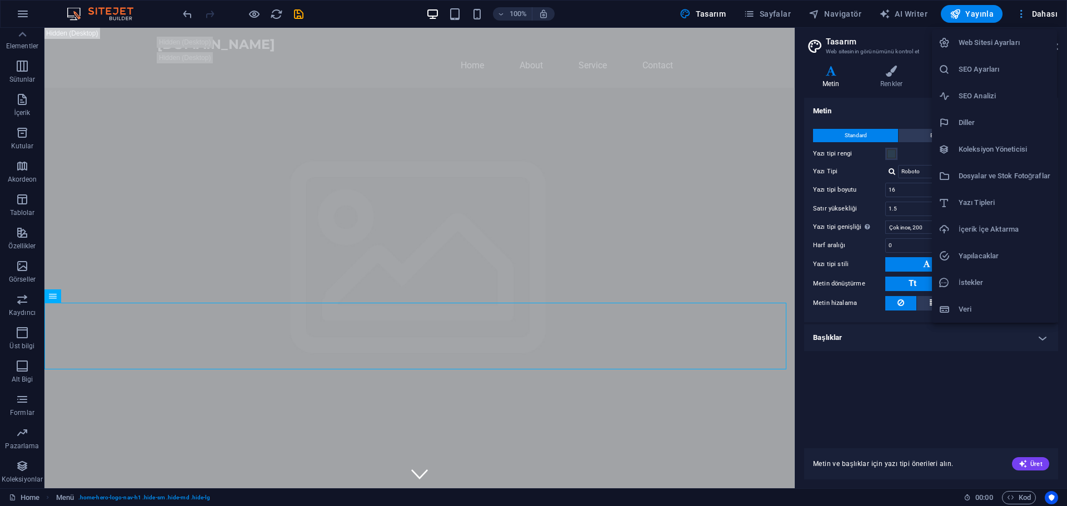
click at [1042, 12] on div at bounding box center [533, 253] width 1067 height 506
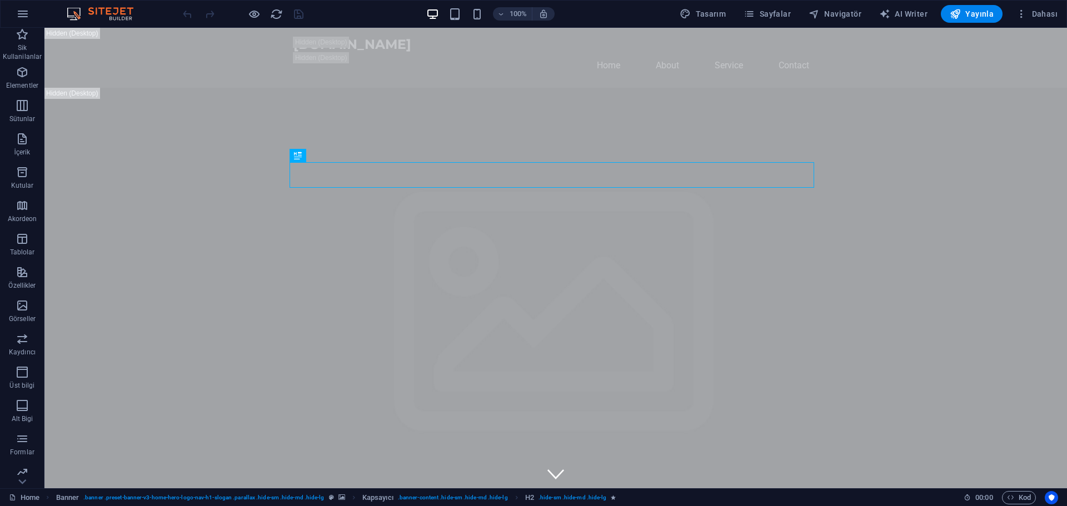
click at [115, 14] on img at bounding box center [105, 13] width 83 height 13
click at [1017, 498] on span "Kod" at bounding box center [1019, 497] width 24 height 13
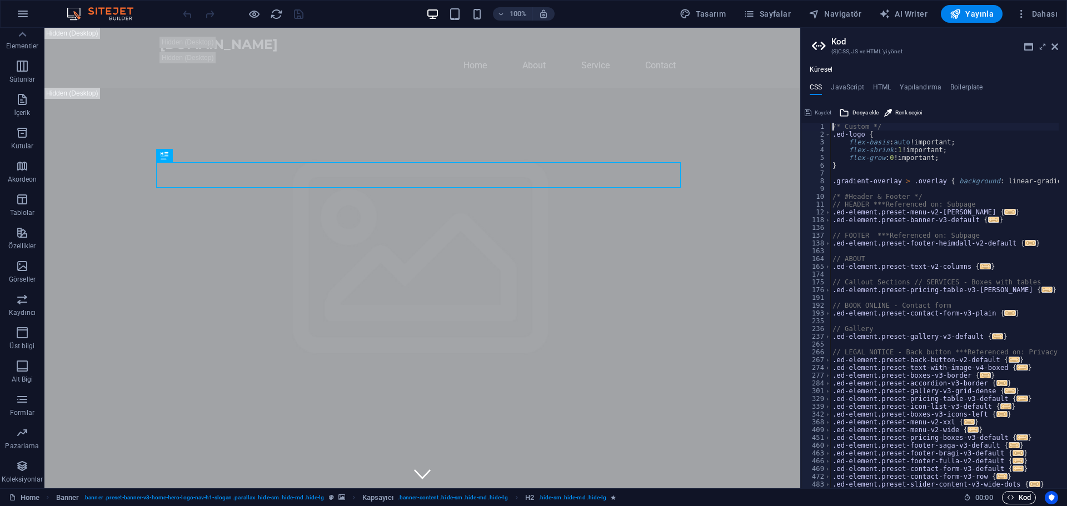
click at [1017, 498] on span "Kod" at bounding box center [1019, 497] width 24 height 13
click at [1053, 48] on icon at bounding box center [1055, 46] width 7 height 9
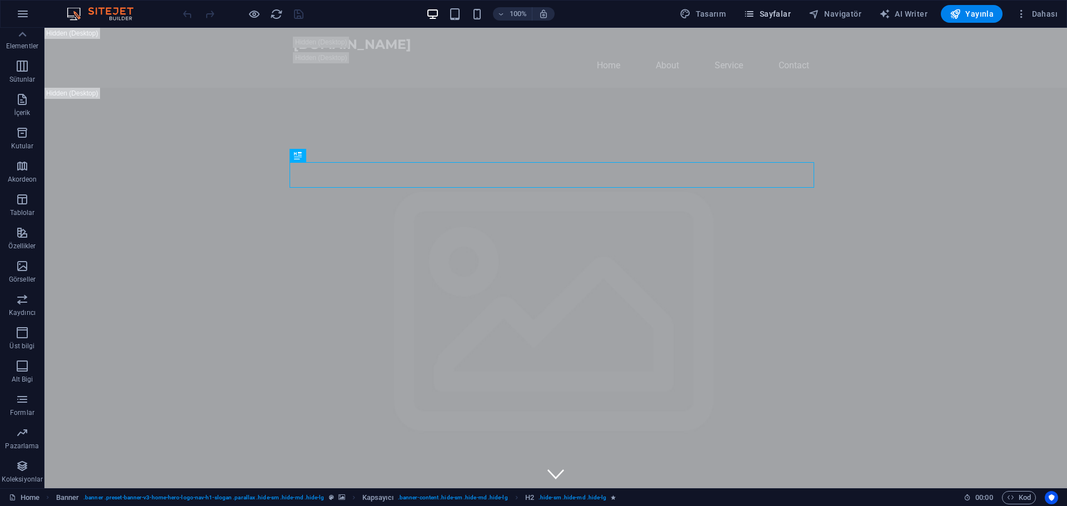
click at [772, 9] on span "Sayfalar" at bounding box center [767, 13] width 47 height 11
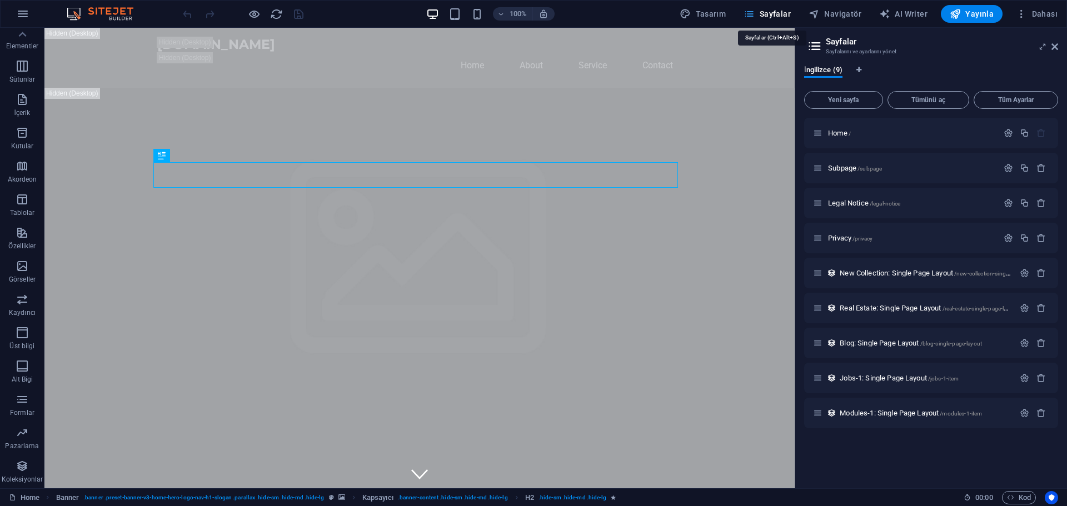
click at [772, 9] on span "Sayfalar" at bounding box center [767, 13] width 47 height 11
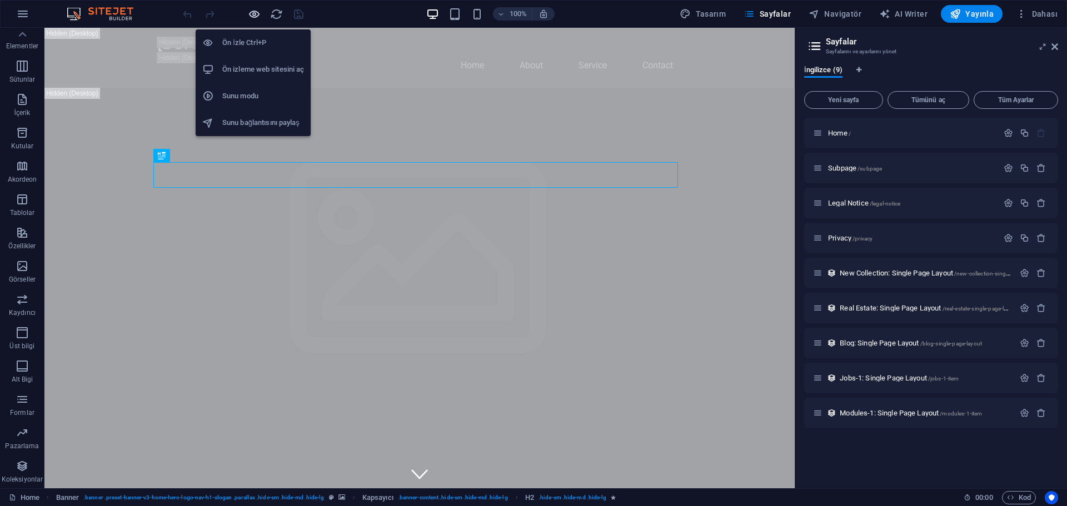
click at [251, 11] on icon "button" at bounding box center [254, 14] width 13 height 13
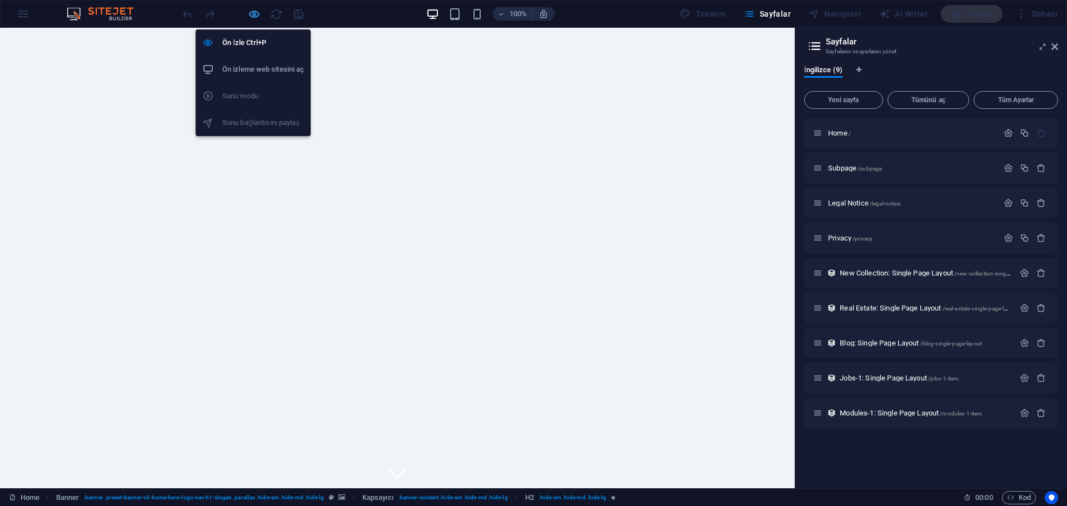
click at [250, 14] on icon "button" at bounding box center [254, 14] width 13 height 13
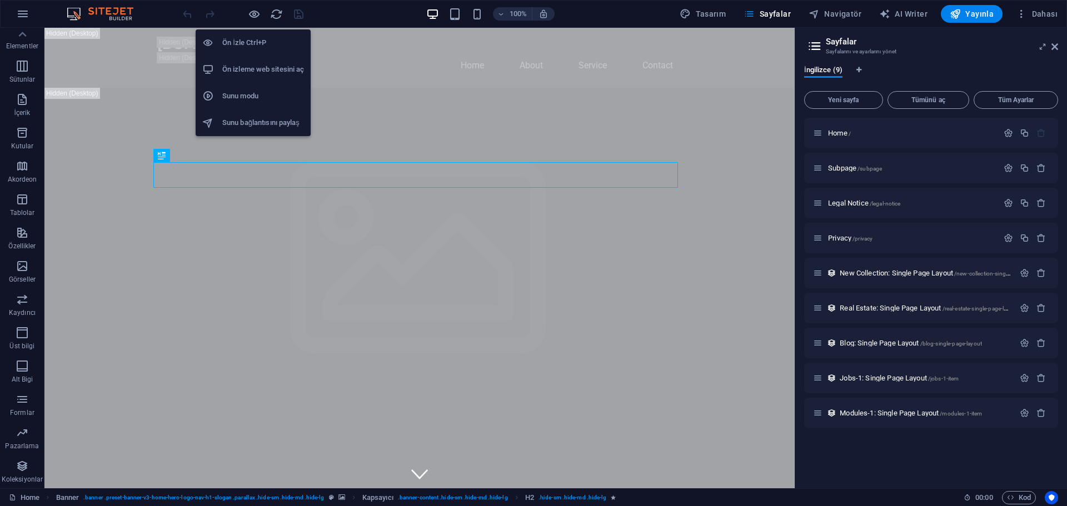
click at [251, 36] on h6 "Ön İzle Ctrl+P" at bounding box center [263, 42] width 82 height 13
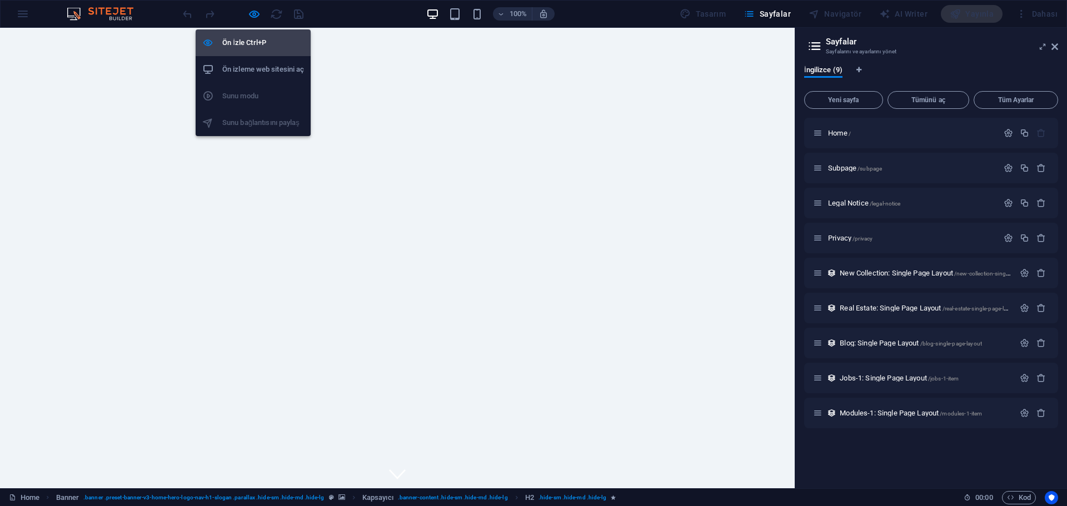
click at [251, 37] on h6 "Ön İzle Ctrl+P" at bounding box center [263, 42] width 82 height 13
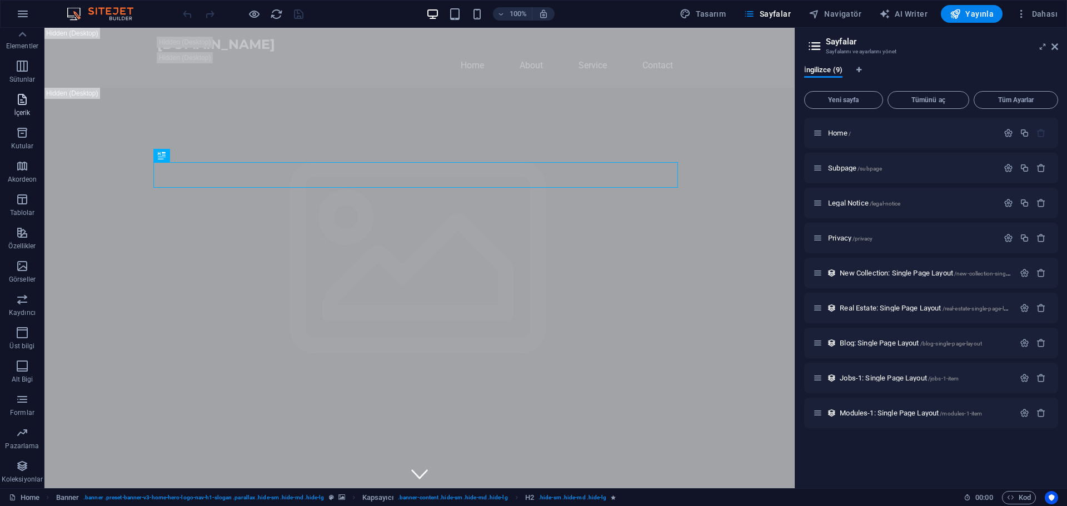
click at [19, 100] on icon "button" at bounding box center [22, 99] width 13 height 13
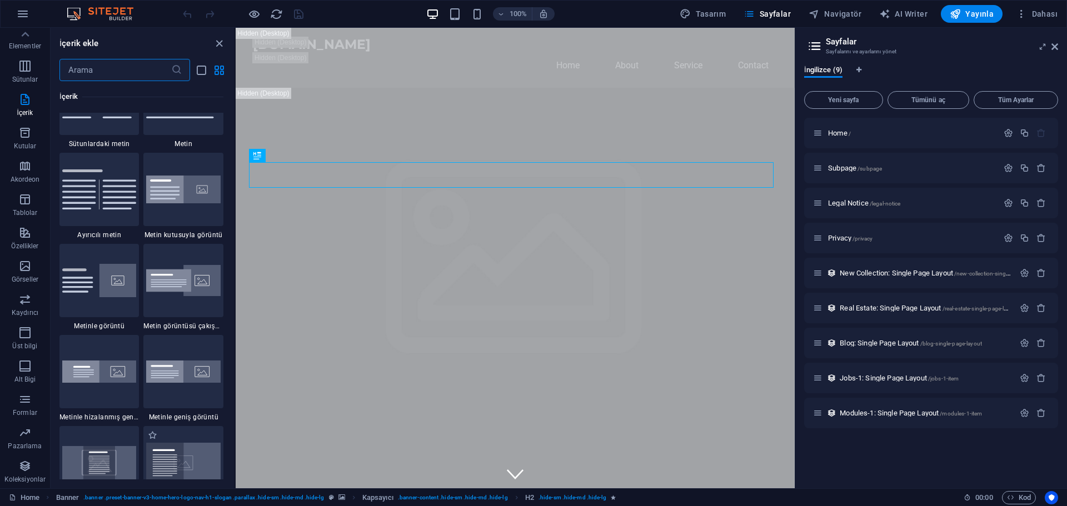
scroll to position [2167, 0]
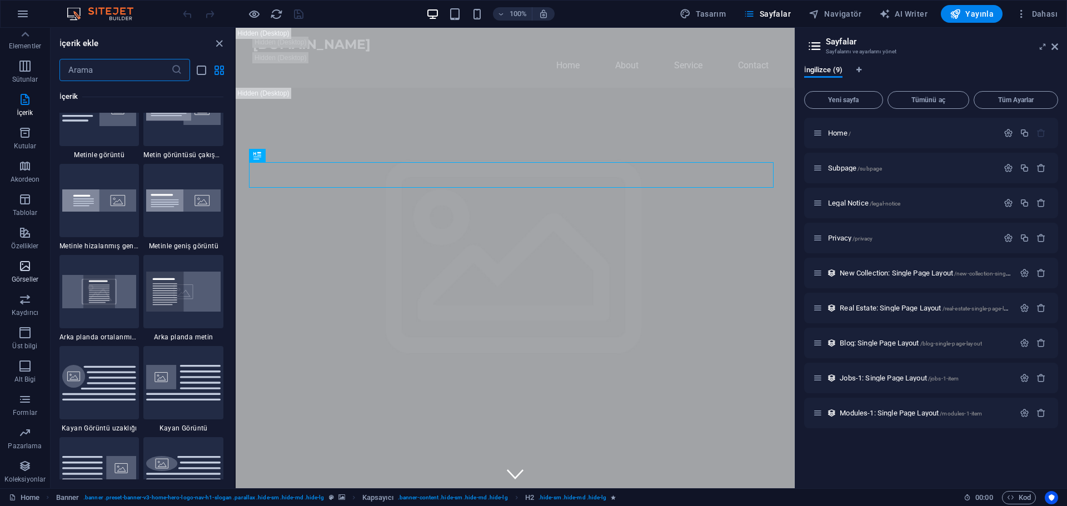
click at [29, 271] on icon "button" at bounding box center [24, 266] width 13 height 13
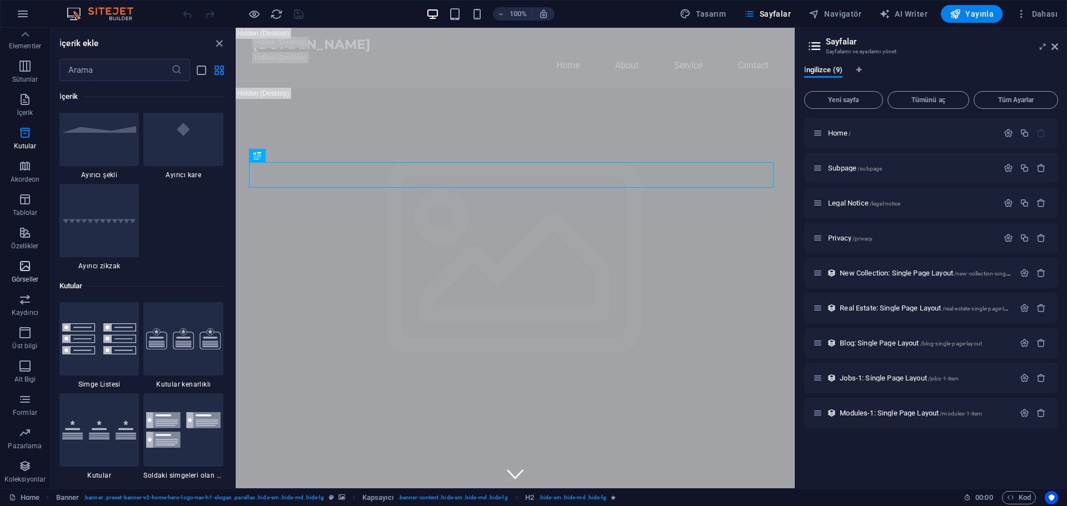
scroll to position [5637, 0]
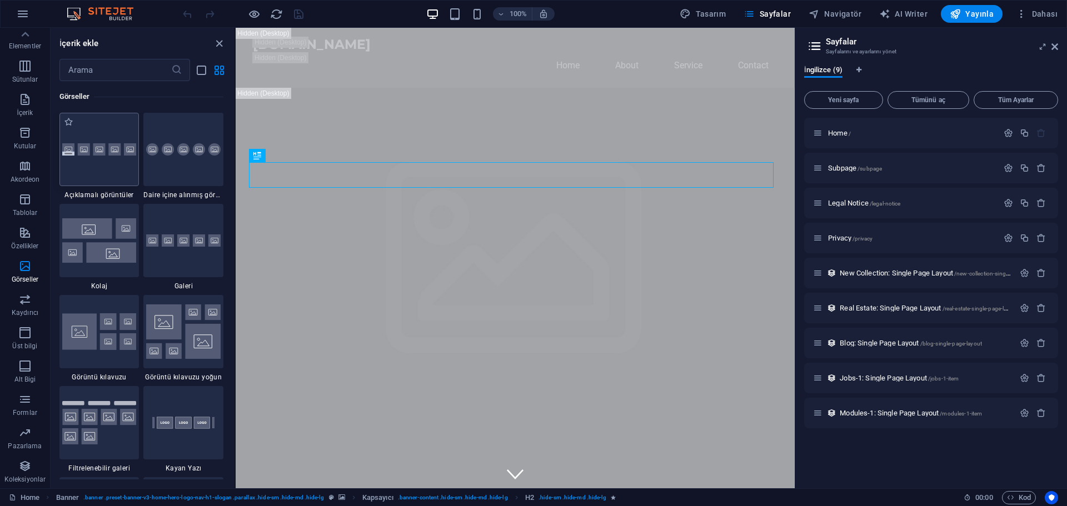
click at [100, 153] on img at bounding box center [99, 149] width 74 height 12
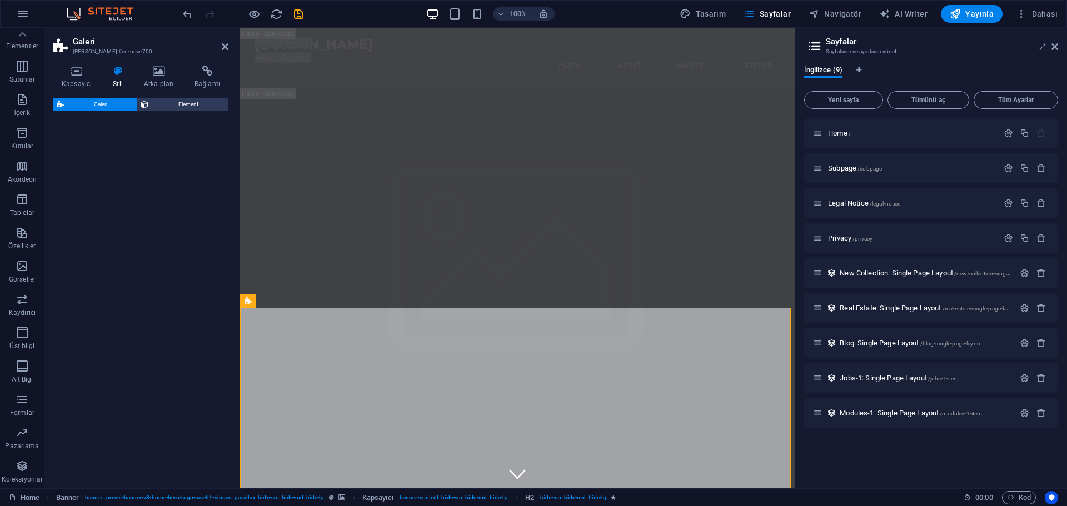
select select "rem"
select select "preset-gallery-v3-captions"
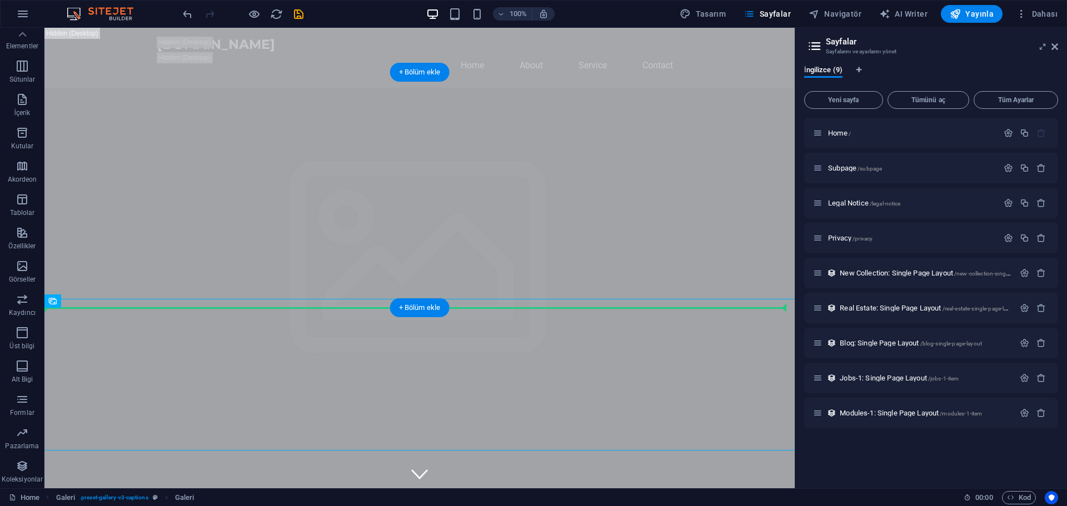
drag, startPoint x: 117, startPoint y: 356, endPoint x: 316, endPoint y: 270, distance: 217.1
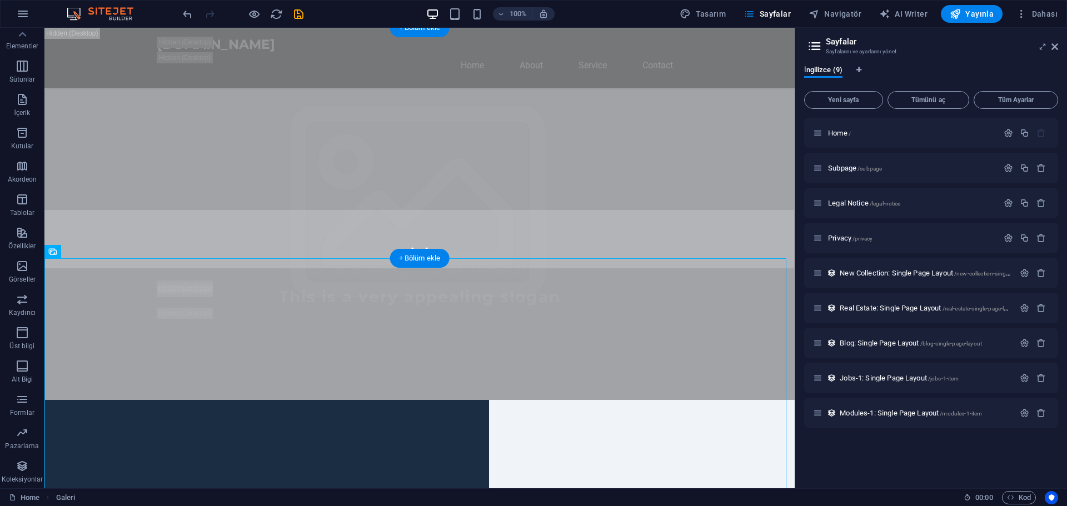
scroll to position [0, 0]
